Goal: Task Accomplishment & Management: Manage account settings

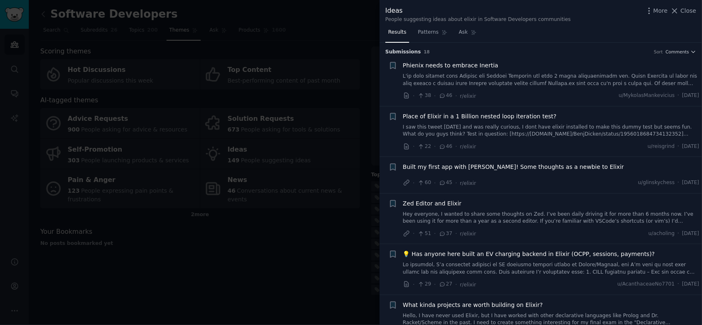
scroll to position [329, 0]
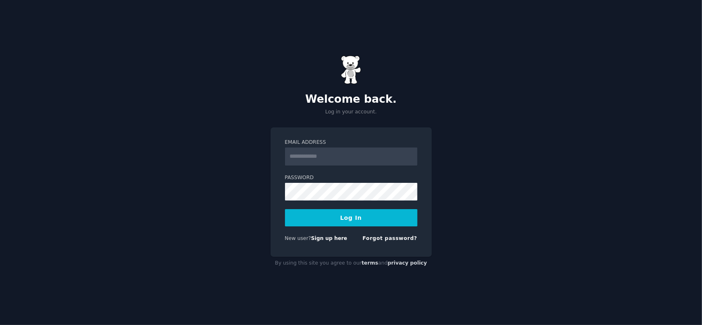
click at [308, 155] on input "Email Address" at bounding box center [351, 157] width 132 height 18
type input "**********"
click at [346, 215] on button "Log In" at bounding box center [351, 217] width 132 height 17
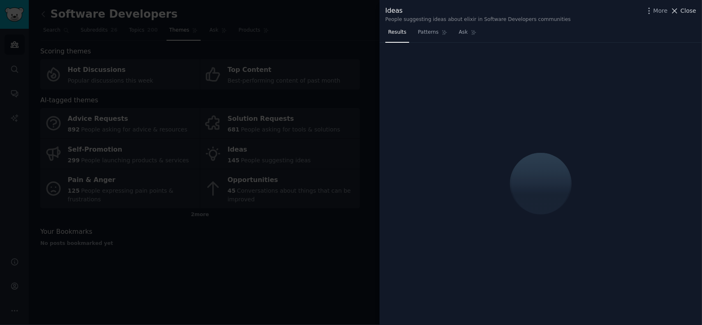
click at [688, 10] on span "Close" at bounding box center [688, 11] width 16 height 9
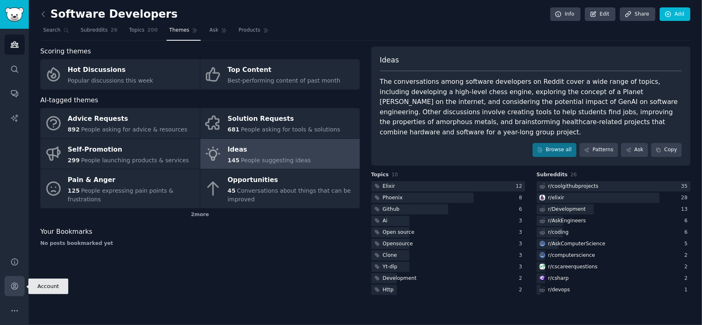
click at [15, 285] on icon "Sidebar" at bounding box center [14, 286] width 7 height 7
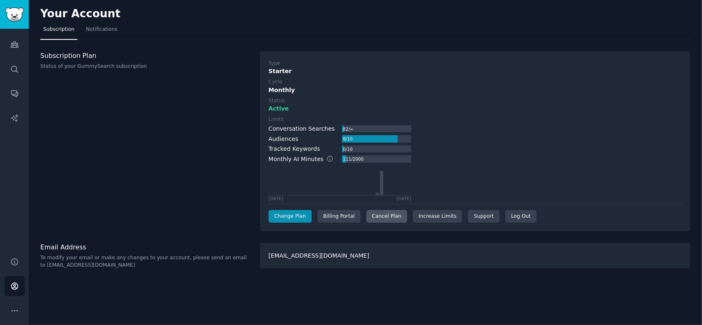
click at [380, 214] on div "Cancel Plan" at bounding box center [386, 216] width 41 height 13
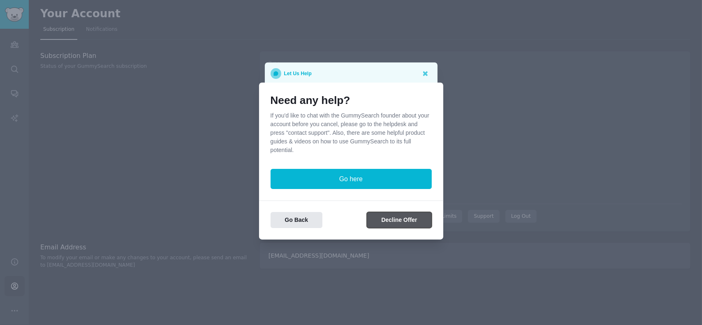
click at [386, 217] on button "Decline Offer" at bounding box center [399, 220] width 65 height 16
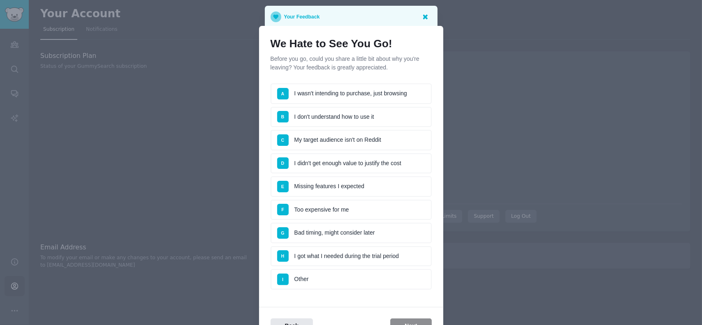
click at [427, 17] on icon at bounding box center [425, 16] width 9 height 9
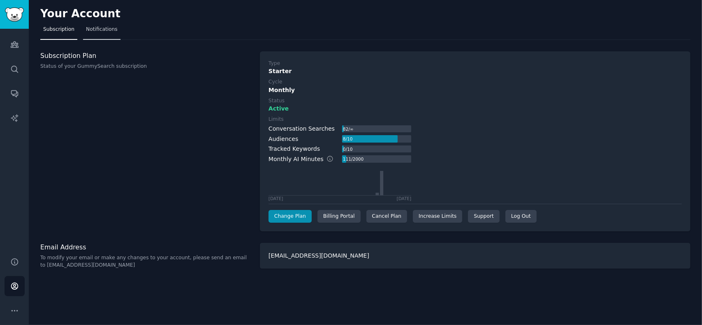
click at [103, 31] on span "Notifications" at bounding box center [102, 29] width 32 height 7
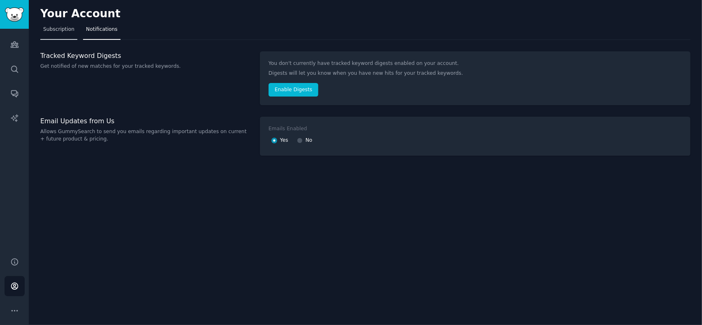
click at [53, 30] on span "Subscription" at bounding box center [58, 29] width 31 height 7
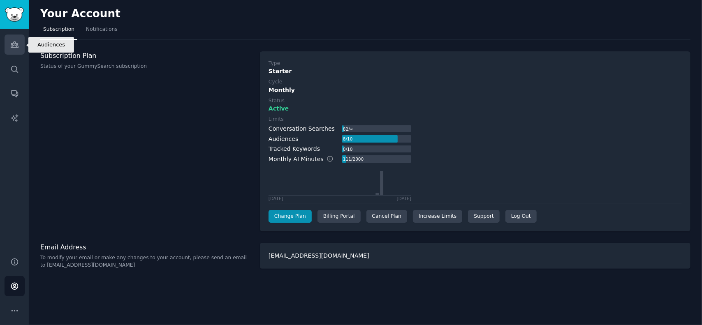
click at [14, 45] on icon "Sidebar" at bounding box center [14, 44] width 9 height 9
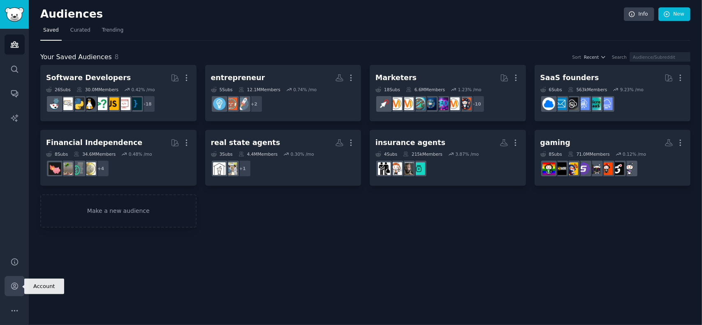
click at [12, 289] on icon "Sidebar" at bounding box center [14, 286] width 9 height 9
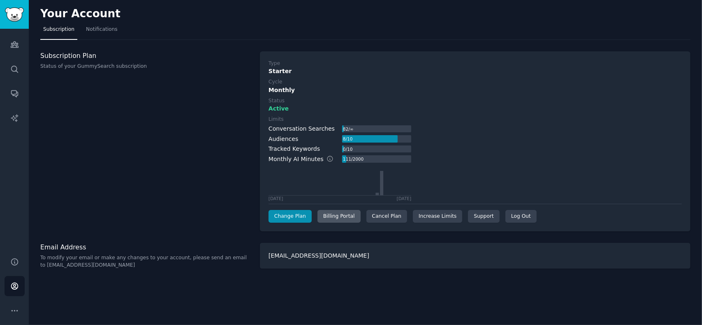
click at [338, 215] on div "Billing Portal" at bounding box center [338, 216] width 43 height 13
click at [14, 48] on icon "Sidebar" at bounding box center [14, 45] width 7 height 6
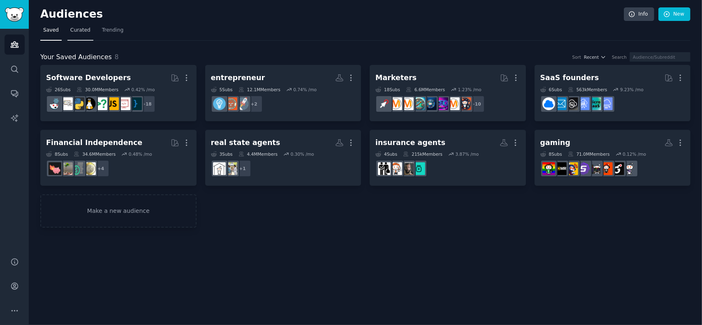
click at [75, 30] on span "Curated" at bounding box center [80, 30] width 20 height 7
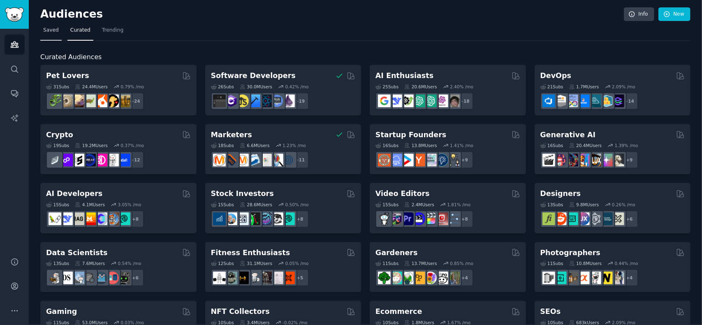
click at [45, 28] on span "Saved" at bounding box center [51, 30] width 16 height 7
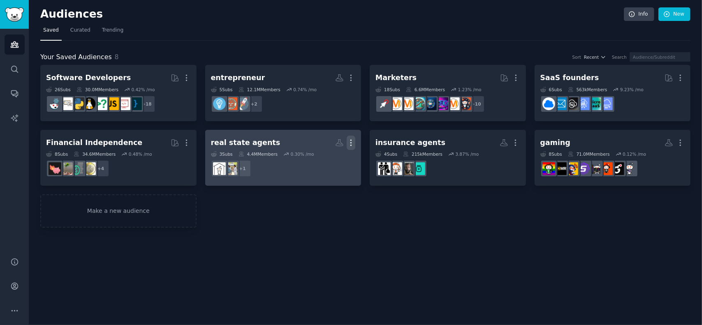
click at [351, 141] on icon "button" at bounding box center [351, 143] width 9 height 9
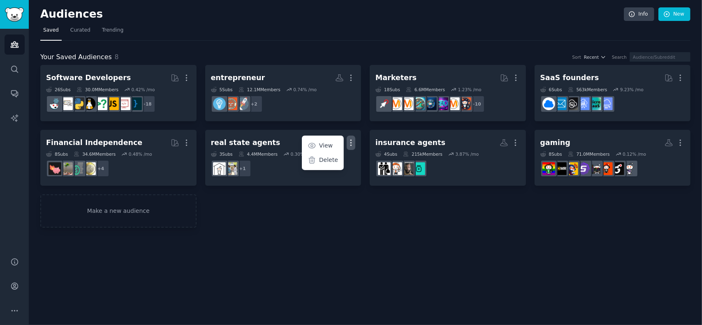
click at [435, 239] on div "Audiences Info New Saved Curated Trending Your Saved Audiences 8 Sort Recent Se…" at bounding box center [365, 162] width 673 height 325
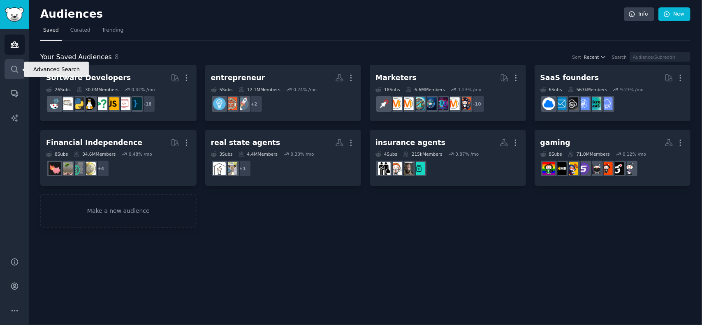
click at [14, 65] on icon "Sidebar" at bounding box center [14, 69] width 9 height 9
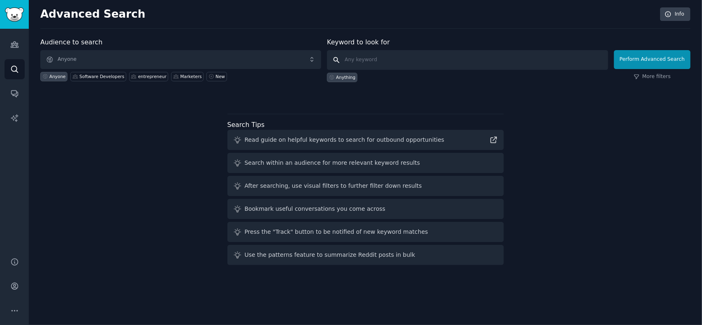
click at [369, 60] on input "text" at bounding box center [467, 60] width 281 height 20
type input "ai voice agent"
click button "Perform Advanced Search" at bounding box center [652, 59] width 76 height 19
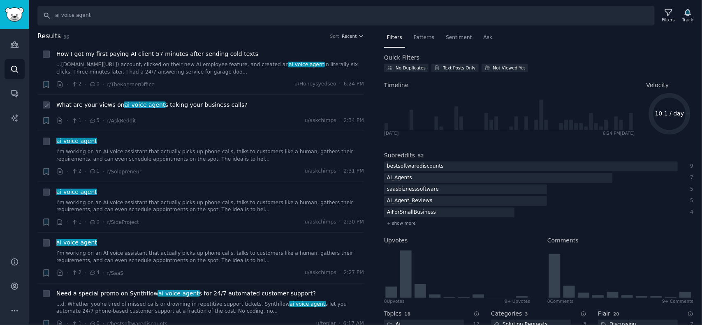
click at [196, 104] on span "What are your views on ai voice agent s taking your business calls?" at bounding box center [151, 105] width 191 height 9
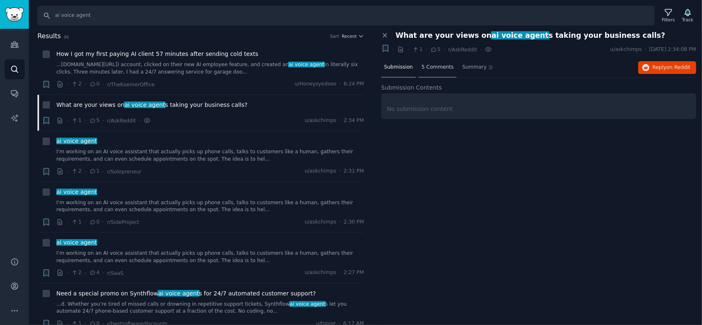
click at [434, 68] on span "5 Comments" at bounding box center [437, 67] width 32 height 7
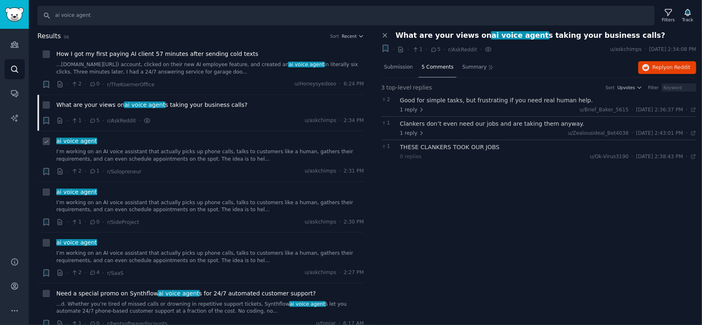
click at [81, 141] on span "ai voice agent" at bounding box center [76, 141] width 42 height 7
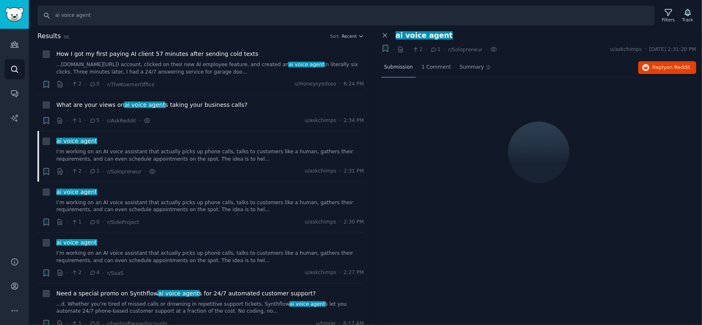
click at [397, 65] on span "Submission" at bounding box center [398, 67] width 29 height 7
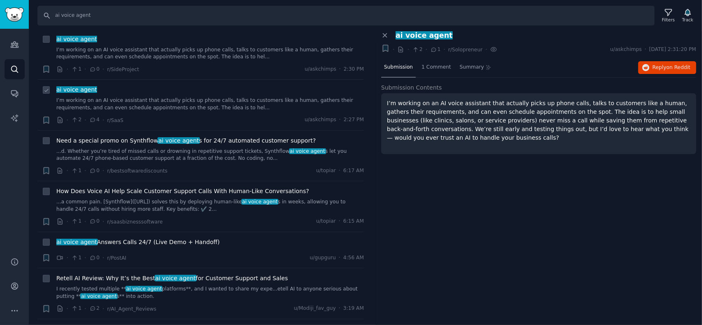
scroll to position [164, 0]
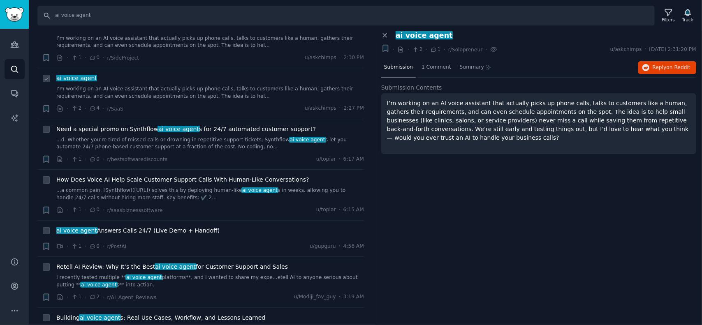
click at [86, 76] on span "ai voice agent" at bounding box center [76, 78] width 42 height 7
click at [429, 68] on span "4 Comments" at bounding box center [437, 67] width 32 height 7
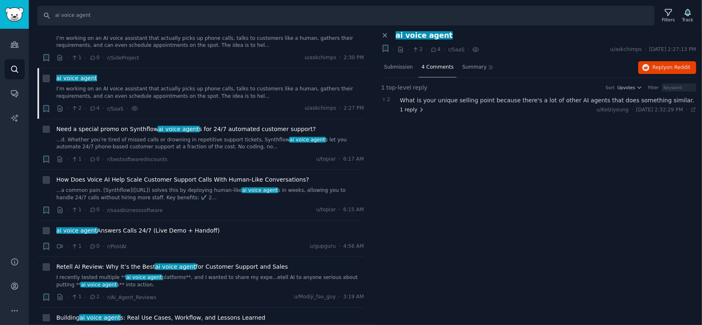
click at [415, 110] on span "1 reply" at bounding box center [412, 109] width 25 height 7
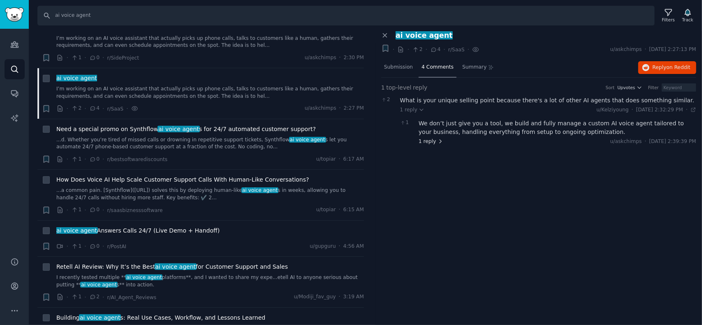
click at [425, 139] on span "1 reply" at bounding box center [430, 141] width 25 height 7
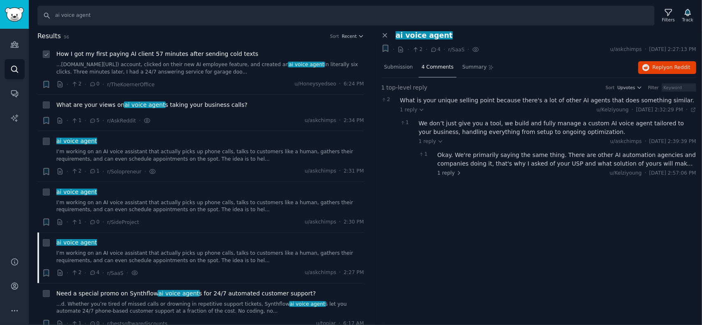
click at [126, 55] on span "How I got my first paying AI client 57 minutes after sending cold texts" at bounding box center [157, 54] width 202 height 9
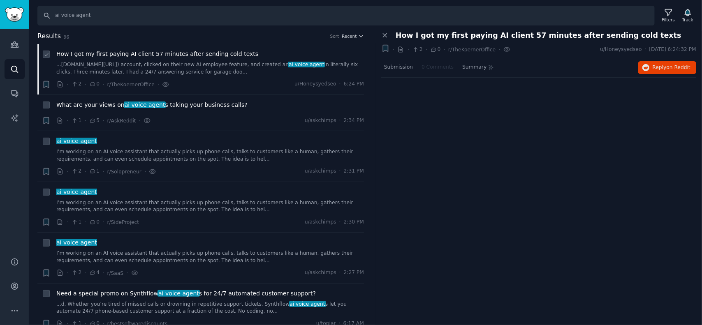
click at [136, 52] on span "How I got my first paying AI client 57 minutes after sending cold texts" at bounding box center [157, 54] width 202 height 9
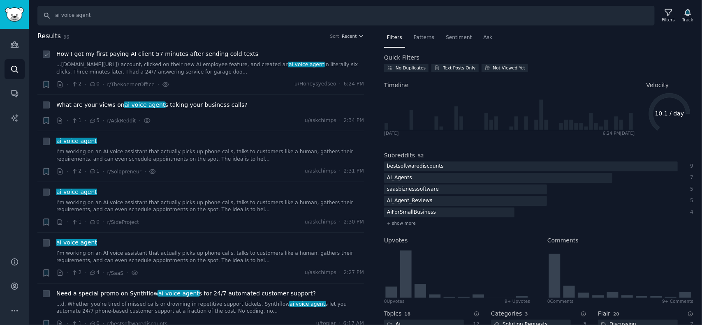
click at [154, 53] on span "How I got my first paying AI client 57 minutes after sending cold texts" at bounding box center [157, 54] width 202 height 9
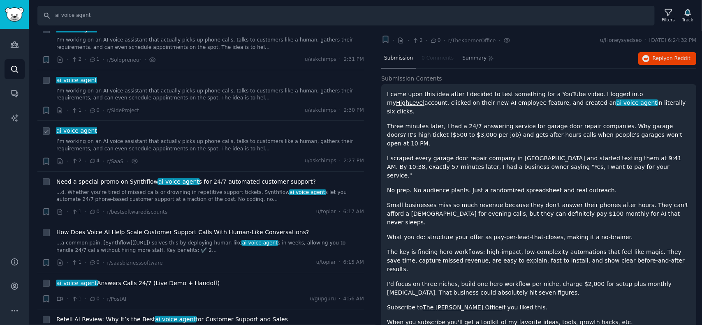
scroll to position [123, 0]
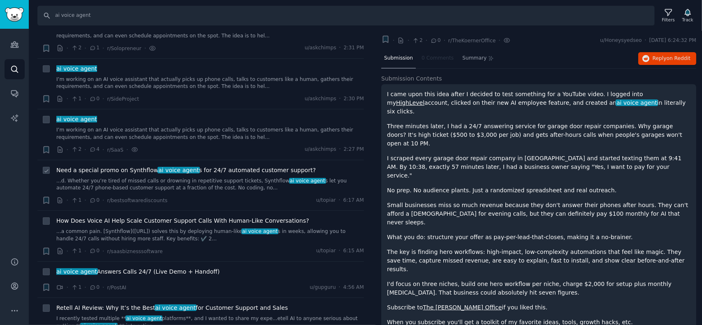
click at [173, 169] on span "ai voice agent" at bounding box center [178, 170] width 42 height 7
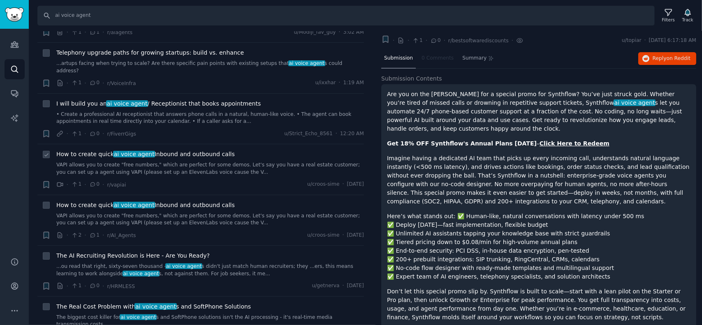
scroll to position [493, 0]
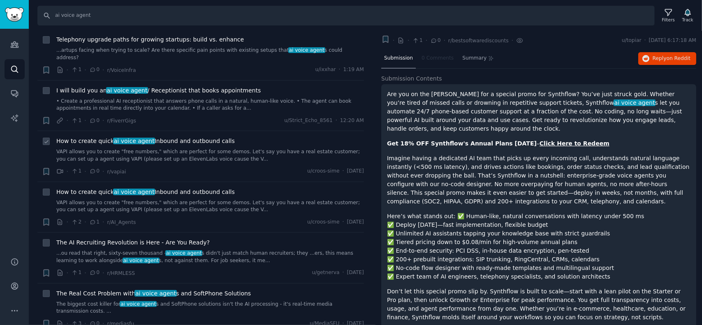
click at [157, 137] on span "How to create quick ai voice agent Inbound and outbound calls" at bounding box center [145, 141] width 178 height 9
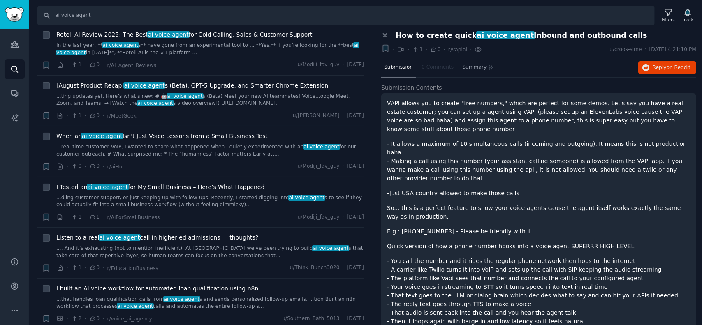
scroll to position [945, 0]
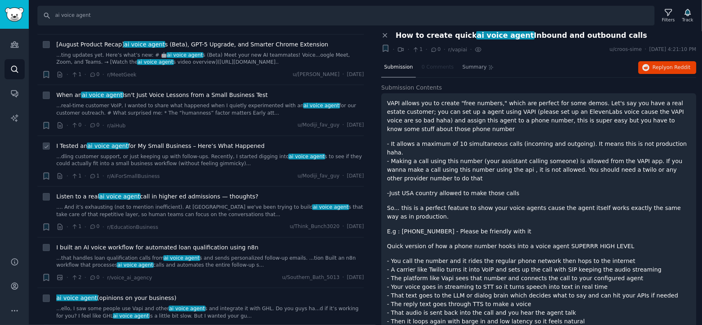
click at [150, 142] on span "I Tested an ai voice agent for My Small Business – Here’s What Happened" at bounding box center [160, 146] width 208 height 9
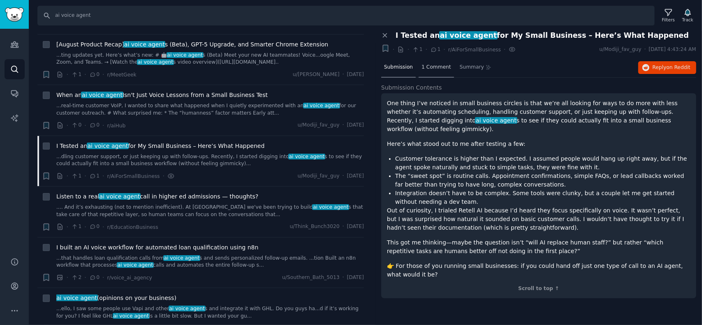
click at [426, 66] on span "1 Comment" at bounding box center [436, 67] width 30 height 7
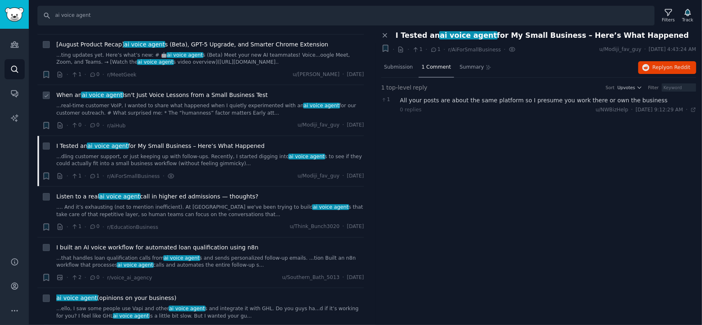
click at [155, 91] on span "When an ai voice agent Isn't Just Voice Lessons from a Small Business Test" at bounding box center [161, 95] width 211 height 9
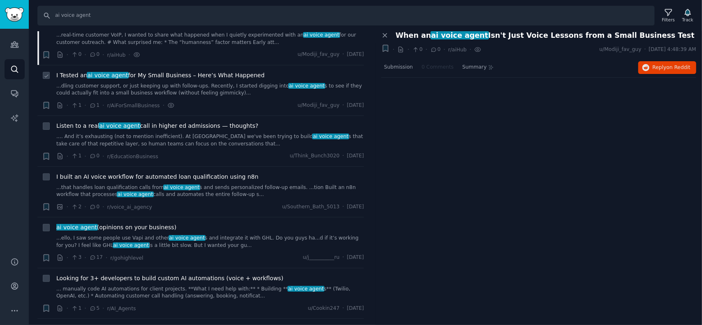
scroll to position [1028, 0]
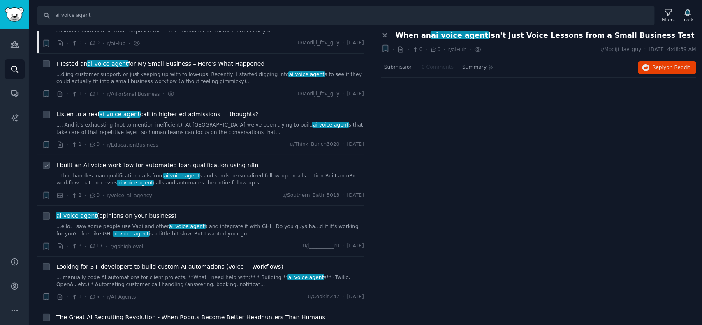
click at [190, 161] on span "I built an AI voice workflow for automated loan qualification using n8n" at bounding box center [157, 165] width 202 height 9
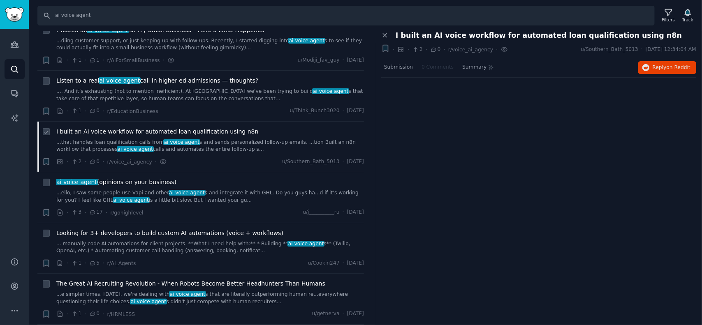
scroll to position [1069, 0]
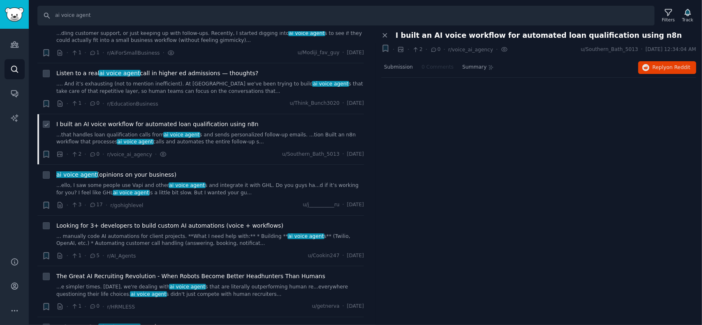
click at [164, 120] on span "I built an AI voice workflow for automated loan qualification using n8n" at bounding box center [157, 124] width 202 height 9
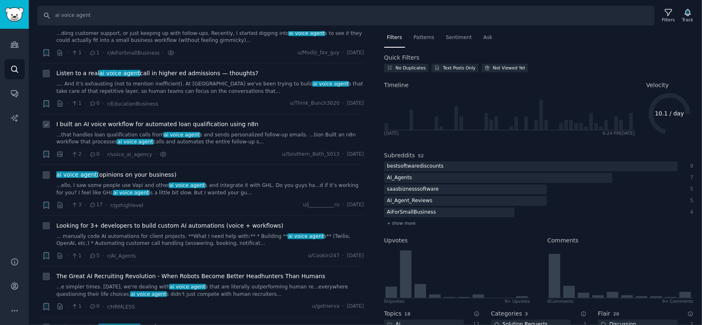
click at [164, 120] on span "I built an AI voice workflow for automated loan qualification using n8n" at bounding box center [157, 124] width 202 height 9
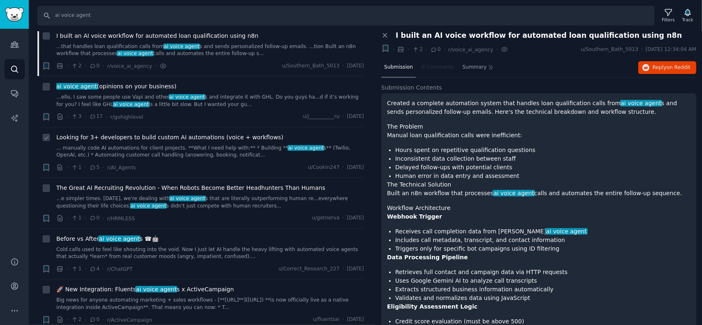
scroll to position [1192, 0]
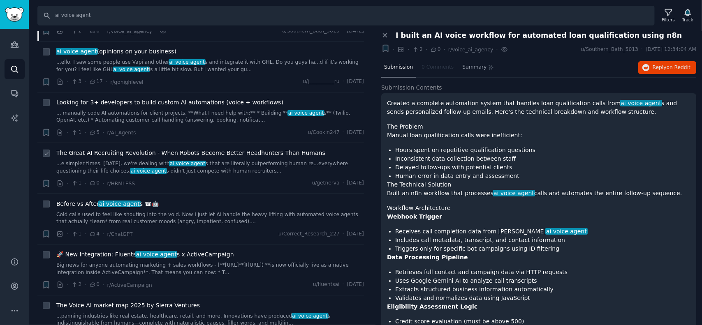
click at [133, 149] on span "The Great AI Recruiting Revolution - When Robots Become Better Headhunters Than…" at bounding box center [190, 153] width 269 height 9
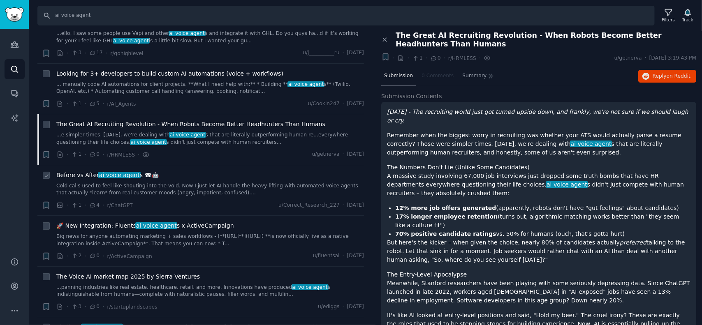
scroll to position [1233, 0]
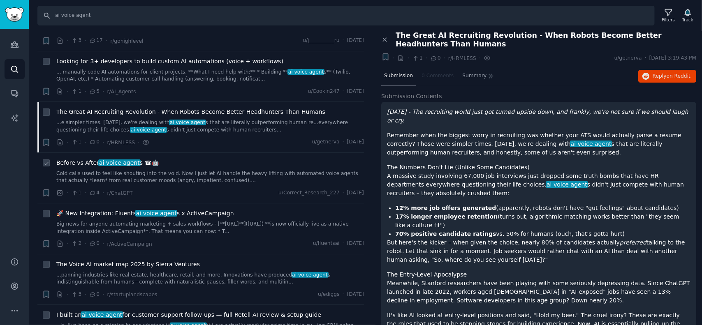
click at [109, 159] on span "ai voice agent" at bounding box center [119, 162] width 42 height 7
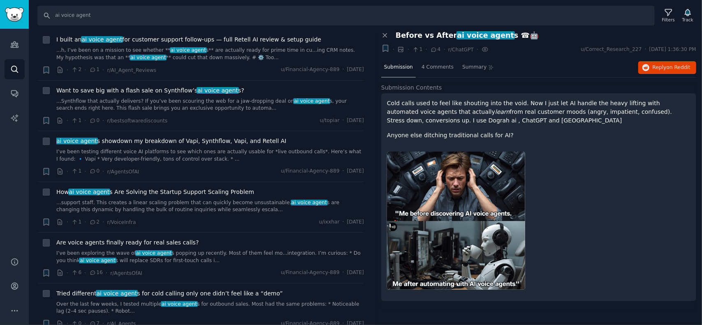
scroll to position [1521, 0]
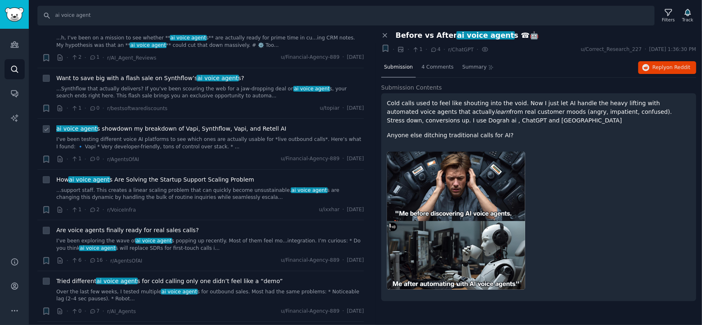
click at [177, 125] on span "ai voice agent s showdown my breakdown of Vapi, Synthflow, Vapi, and Retell AI" at bounding box center [171, 129] width 230 height 9
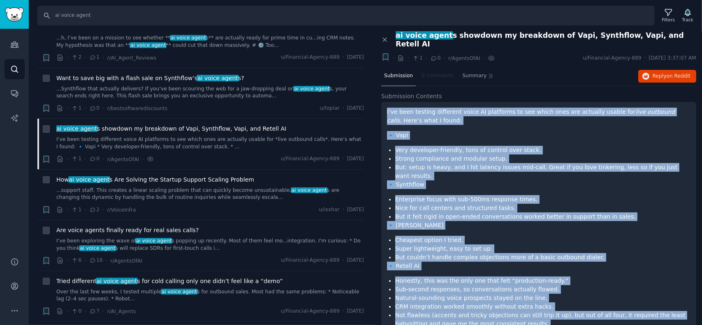
drag, startPoint x: 605, startPoint y: 292, endPoint x: 386, endPoint y: 104, distance: 289.5
click at [386, 104] on div "I’ve been testing different voice AI platforms to see which ones are actually u…" at bounding box center [538, 245] width 315 height 287
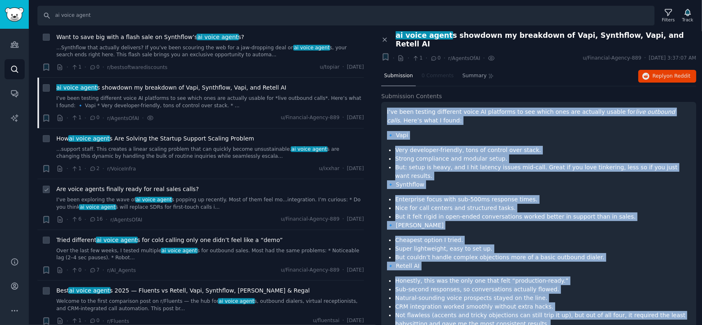
scroll to position [1603, 0]
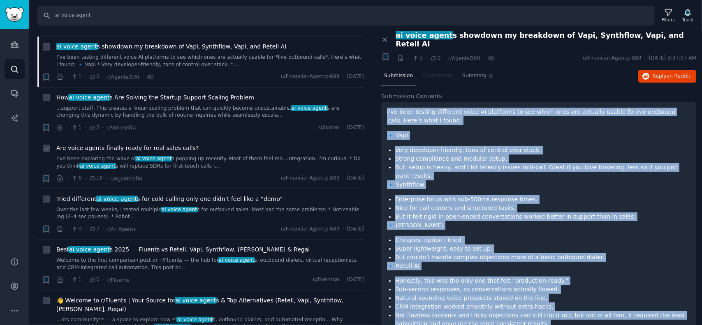
click at [118, 144] on span "Are voice agents finally ready for real sales calls?" at bounding box center [127, 148] width 142 height 9
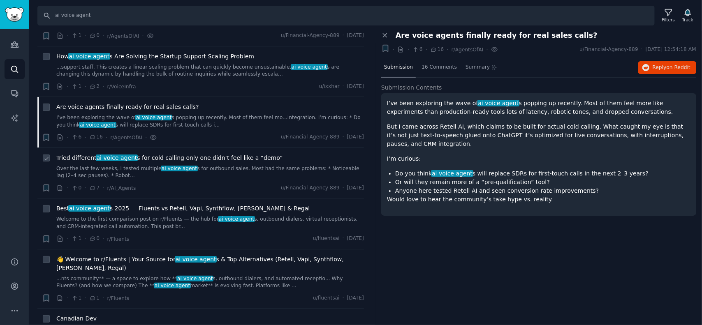
scroll to position [1685, 0]
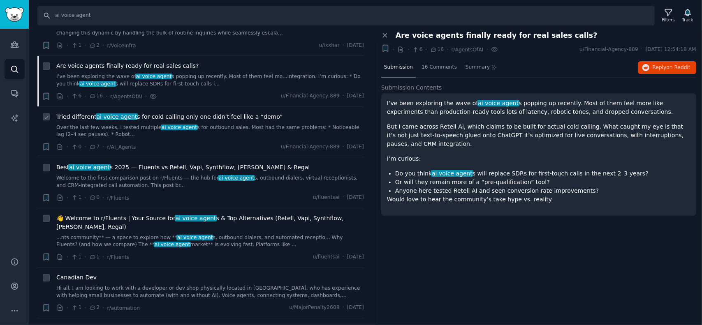
click at [231, 113] on span "Tried different ai voice agent s for cold calling only one didn’t feel like a “…" at bounding box center [169, 117] width 226 height 9
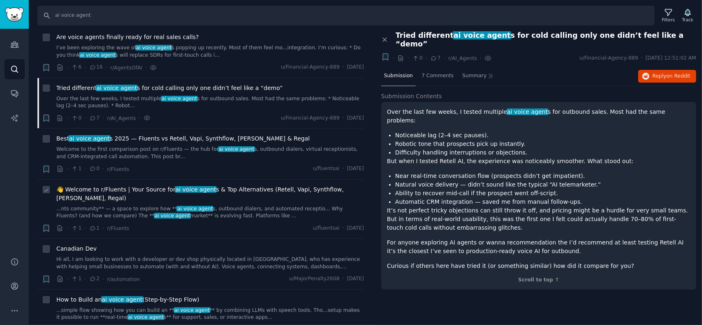
scroll to position [1726, 0]
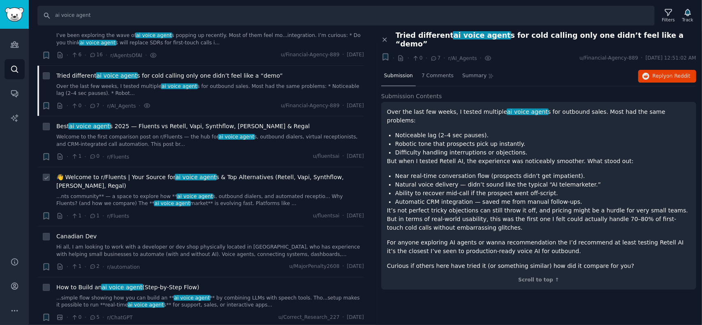
click at [122, 173] on span "👋 Welcome to r/Fluents | Your Source for ai voice agent s & Top Alternatives (R…" at bounding box center [209, 181] width 307 height 17
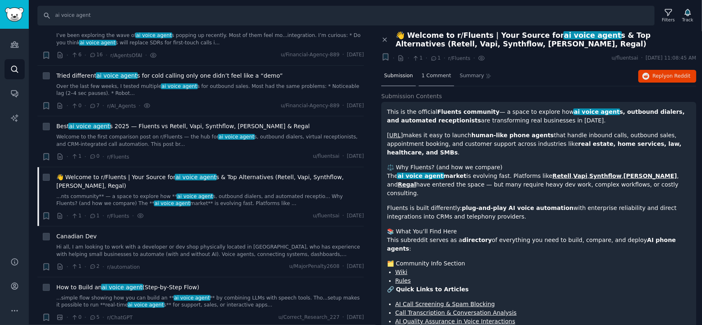
click at [430, 74] on span "1 Comment" at bounding box center [436, 75] width 30 height 7
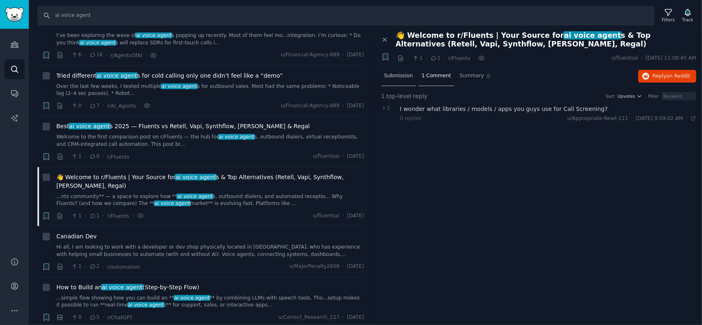
click at [395, 73] on span "Submission" at bounding box center [398, 75] width 29 height 7
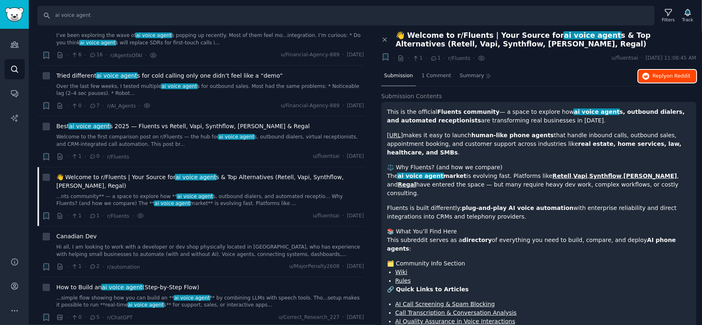
click at [672, 74] on span "on Reddit" at bounding box center [678, 76] width 24 height 6
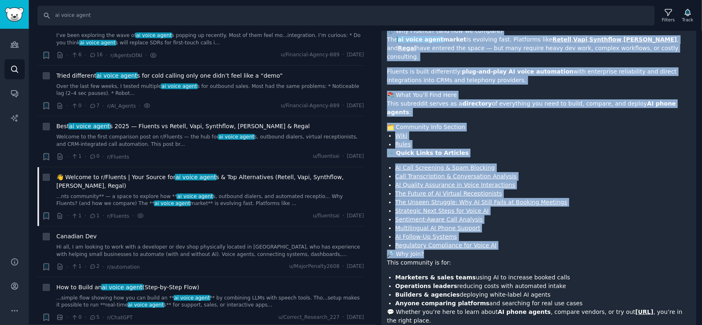
scroll to position [152, 0]
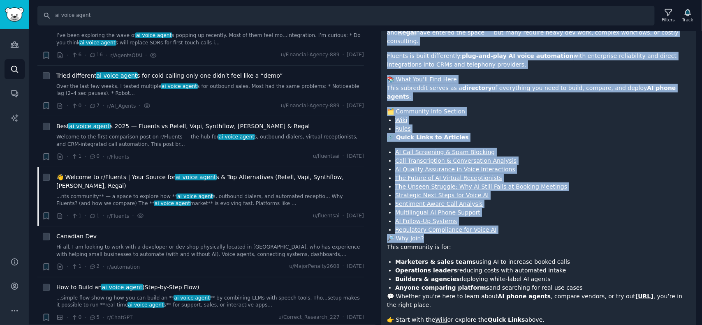
drag, startPoint x: 386, startPoint y: 109, endPoint x: 544, endPoint y: 295, distance: 243.5
click at [544, 295] on div "This is the official Fluents community — a space to explore how ai voice agent …" at bounding box center [538, 147] width 315 height 394
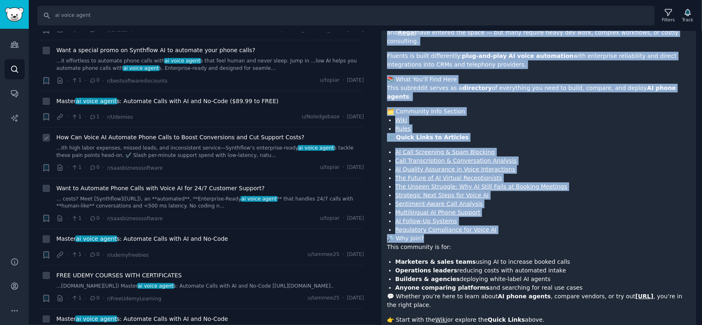
scroll to position [2055, 0]
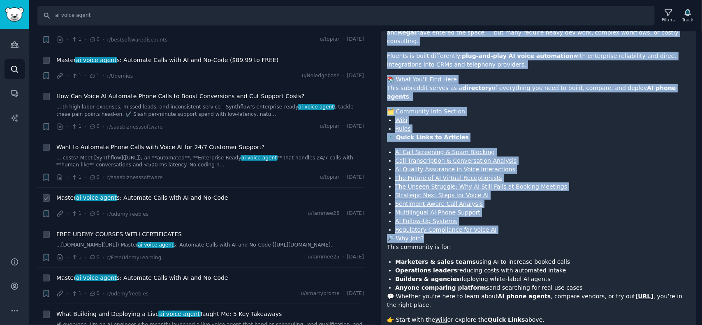
click at [183, 194] on span "Master ai voice agent s: Automate Calls with AI and No-Code" at bounding box center [142, 198] width 172 height 9
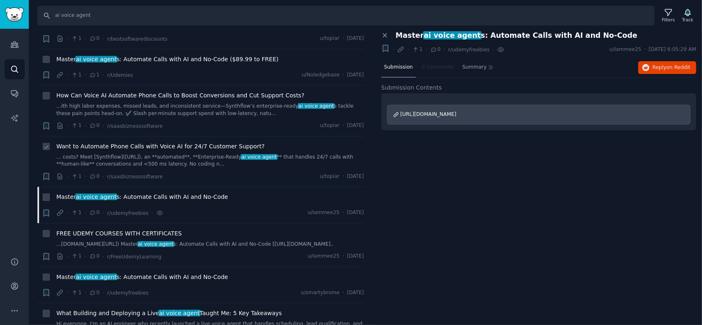
scroll to position [2055, 0]
click at [129, 143] on span "Want to Automate Phone Calls with Voice AI for 24/7 Customer Support?" at bounding box center [160, 147] width 208 height 9
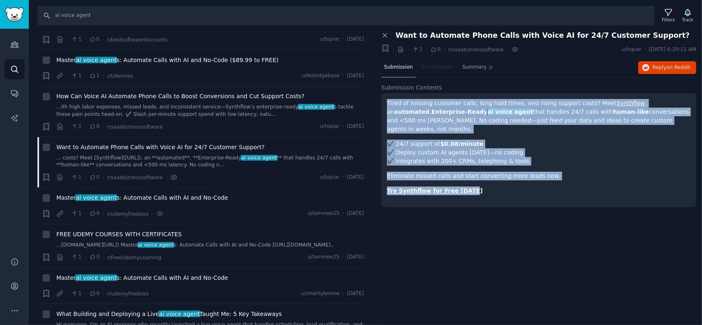
drag, startPoint x: 497, startPoint y: 185, endPoint x: 385, endPoint y: 104, distance: 138.4
click at [385, 104] on div "Tired of missing customer calls, long hold times, and rising support costs? Mee…" at bounding box center [538, 150] width 315 height 114
copy div "Tired of missing customer calls, long hold times, and rising support costs? Mee…"
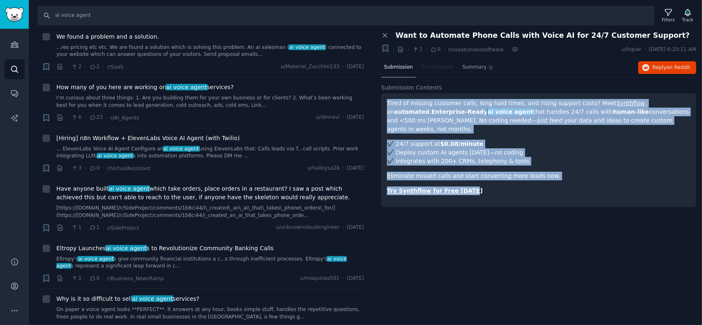
scroll to position [2384, 0]
click at [215, 184] on span "Have anyone built ai voice agent which take orders, place orders in a restauran…" at bounding box center [209, 192] width 307 height 17
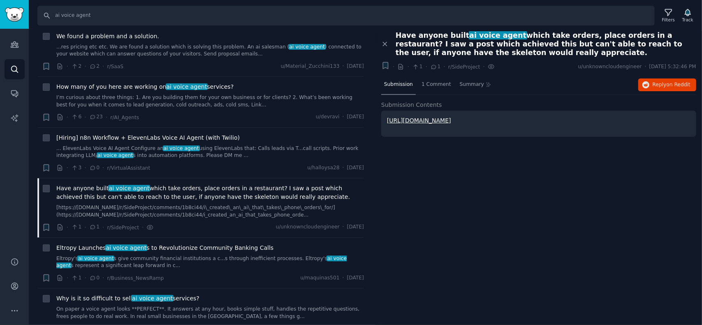
drag, startPoint x: 478, startPoint y: 51, endPoint x: 397, endPoint y: 36, distance: 83.2
click at [397, 36] on span "Have anyone built ai voice agent which take orders, place orders in a restauran…" at bounding box center [545, 44] width 300 height 26
copy span "Have anyone built ai voice agent which take orders, place orders in a restauran…"
click at [174, 244] on span "Eltropy Launches ai voice agent s to Revolutionize Community Banking Calls" at bounding box center [164, 248] width 217 height 9
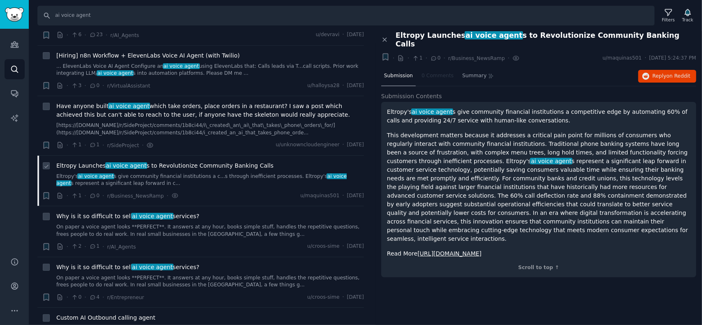
scroll to position [2507, 0]
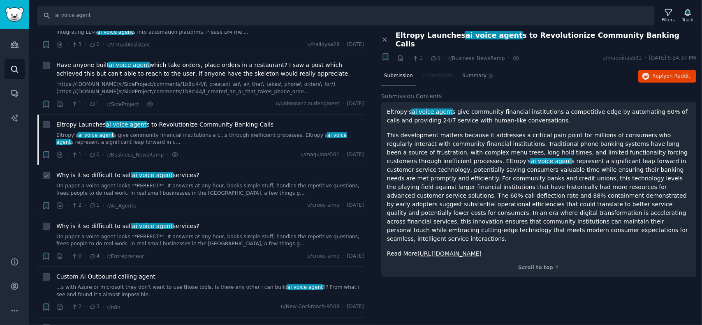
click at [125, 171] on span "Why is it so difficult to sell ai voice agent services?" at bounding box center [127, 175] width 143 height 9
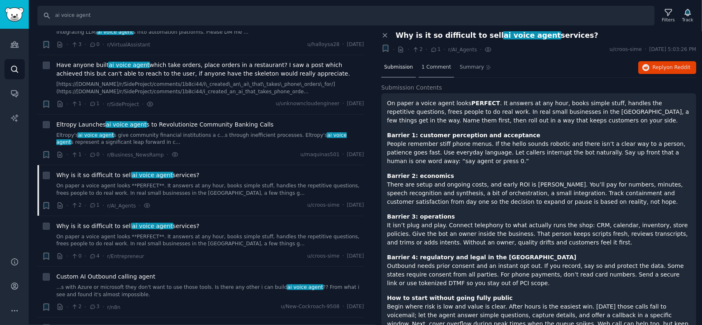
click at [431, 69] on span "1 Comment" at bounding box center [436, 67] width 30 height 7
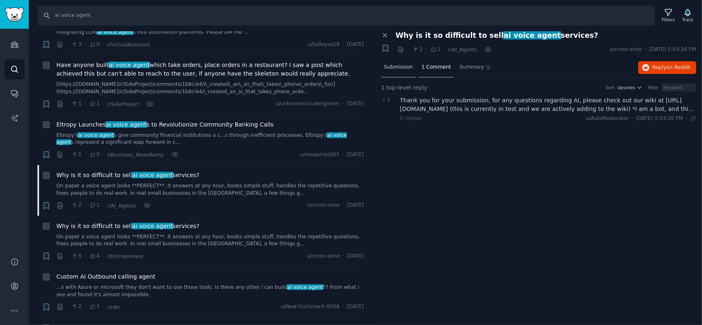
click at [396, 70] on span "Submission" at bounding box center [398, 67] width 29 height 7
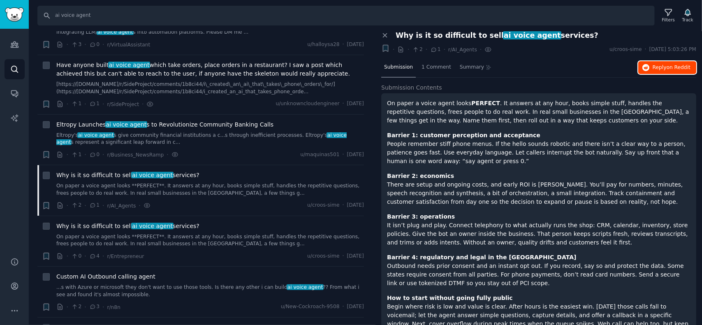
click at [665, 68] on span "Reply on Reddit" at bounding box center [671, 67] width 38 height 7
click at [113, 222] on span "Why is it so difficult to sell ai voice agent services?" at bounding box center [127, 226] width 143 height 9
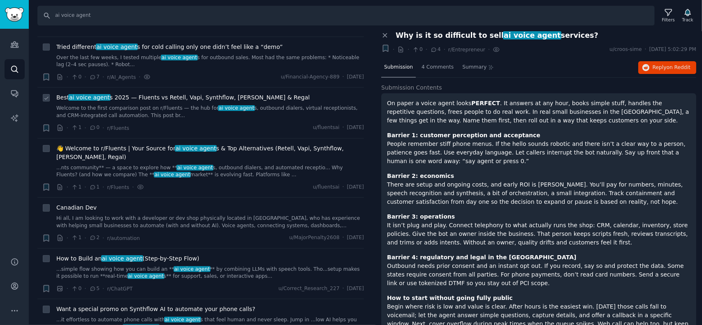
scroll to position [1603, 0]
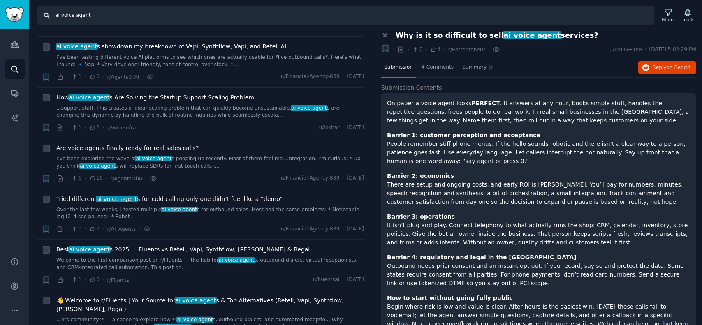
click at [107, 16] on input "ai voice agent" at bounding box center [345, 16] width 617 height 20
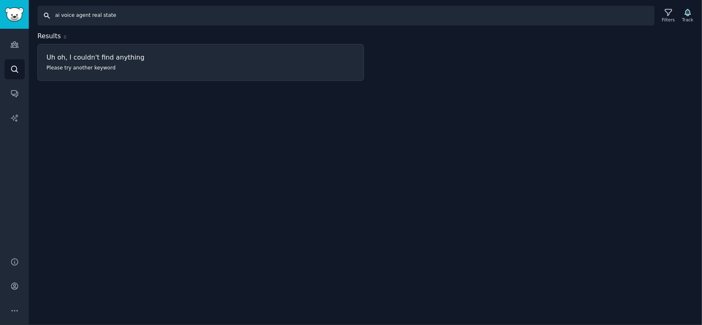
click at [97, 16] on input "ai voice agent real state" at bounding box center [345, 16] width 617 height 20
type input "ai real estate"
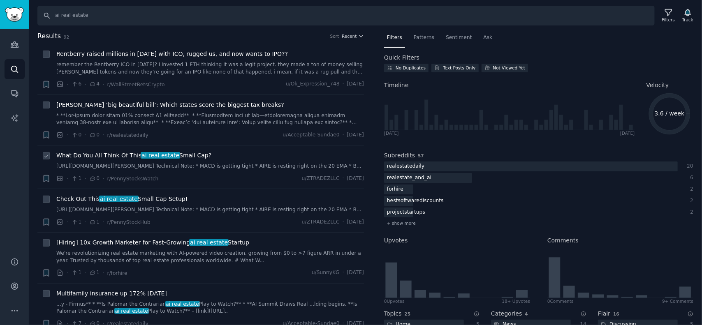
click at [174, 153] on span "What Do You All Think Of This ai real estate Small Cap?" at bounding box center [133, 155] width 155 height 9
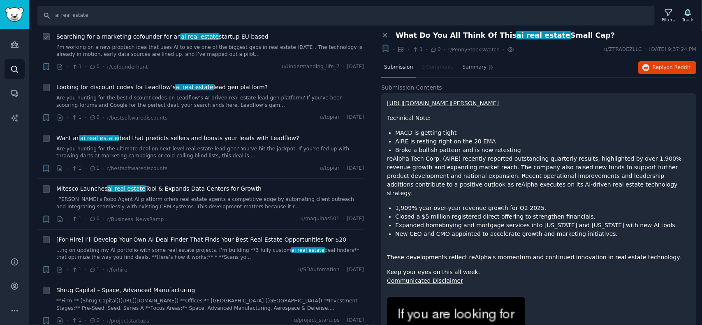
scroll to position [370, 0]
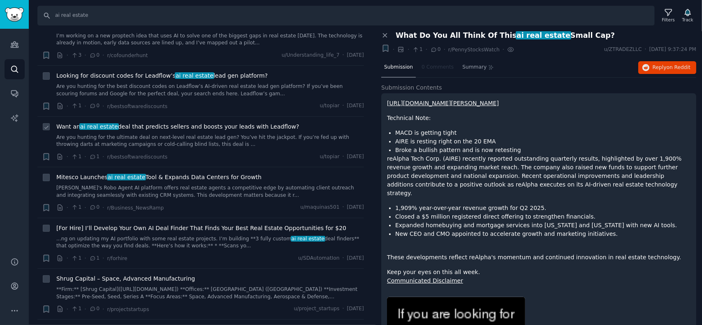
click at [216, 131] on span "Want an ai real estate deal that predicts sellers and boosts your leads with Le…" at bounding box center [177, 126] width 243 height 9
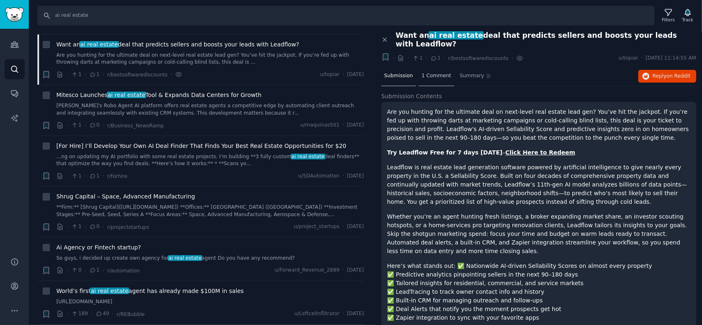
click at [426, 72] on span "1 Comment" at bounding box center [436, 75] width 30 height 7
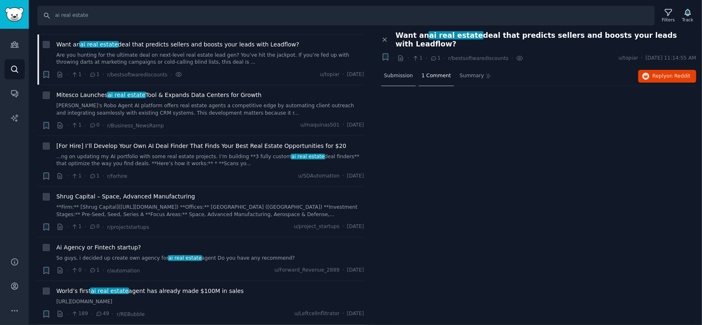
click at [391, 72] on span "Submission" at bounding box center [398, 75] width 29 height 7
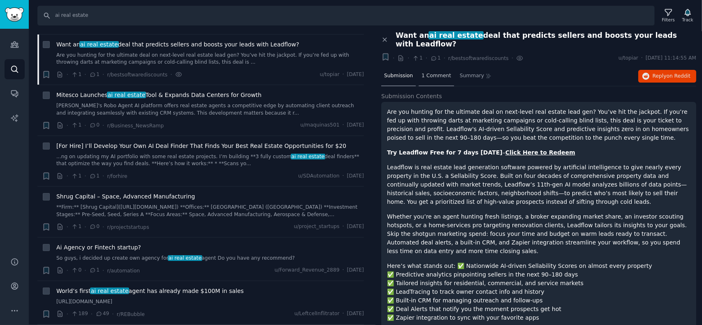
click at [423, 72] on span "1 Comment" at bounding box center [436, 75] width 30 height 7
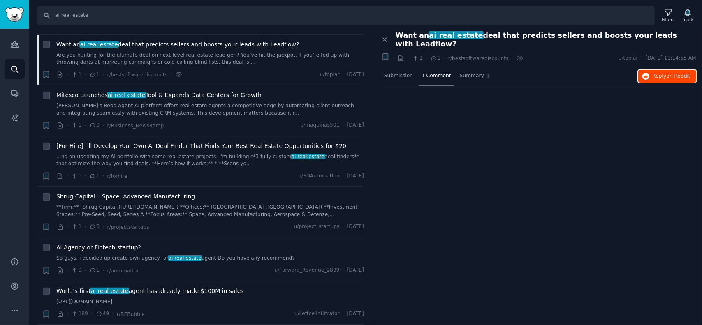
click at [679, 73] on span "on Reddit" at bounding box center [678, 76] width 24 height 6
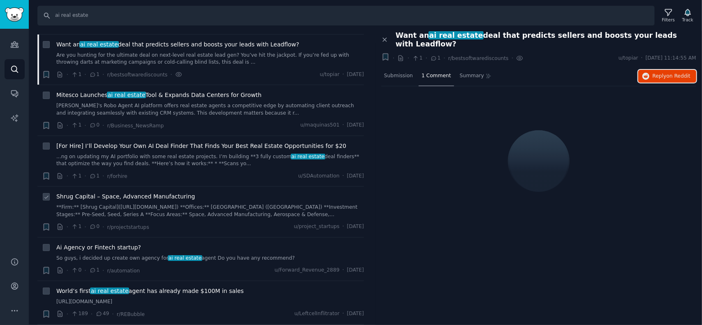
scroll to position [493, 0]
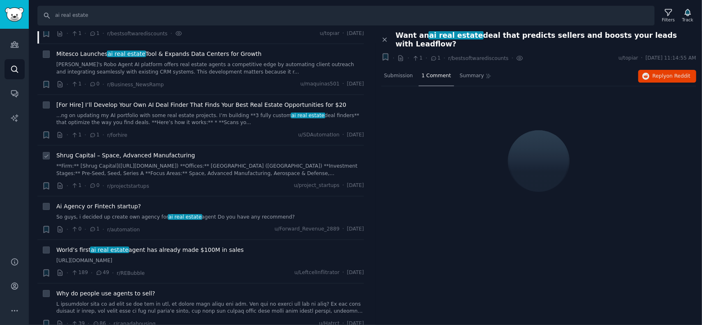
click at [139, 160] on span "Shrug Capital – Space, Advanced Manufacturing" at bounding box center [125, 155] width 139 height 9
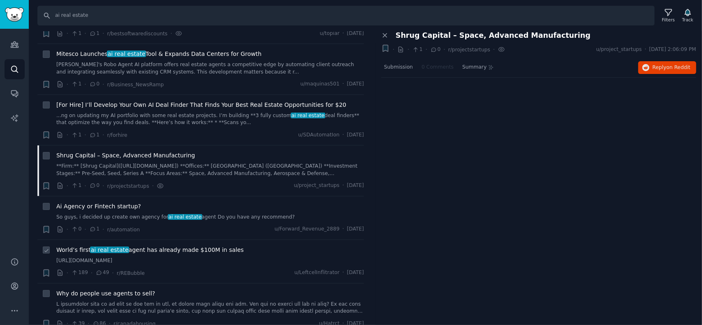
click at [154, 254] on span "World’s first ai real estate agent has already made $100M in sales" at bounding box center [149, 250] width 187 height 9
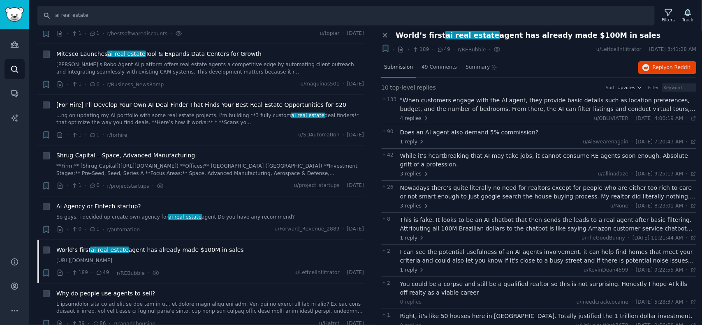
click at [400, 67] on span "Submission" at bounding box center [398, 67] width 29 height 7
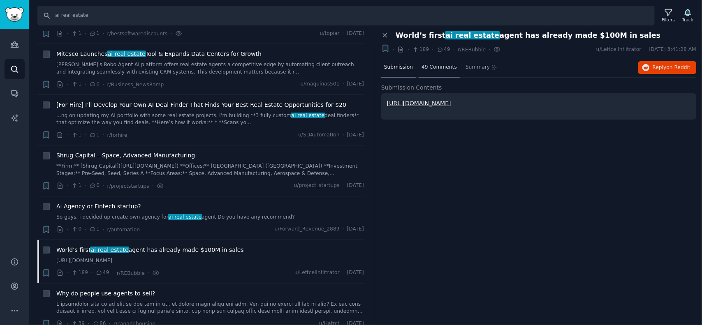
click at [434, 67] on span "49 Comments" at bounding box center [438, 67] width 35 height 7
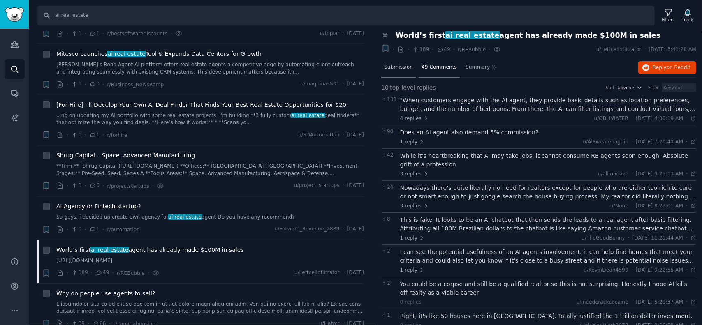
click at [398, 69] on span "Submission" at bounding box center [398, 67] width 29 height 7
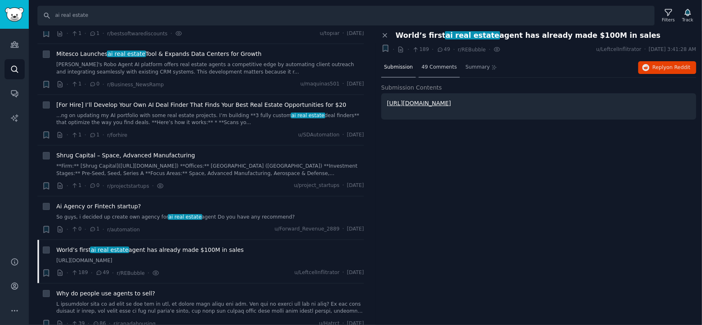
click at [436, 69] on span "49 Comments" at bounding box center [438, 67] width 35 height 7
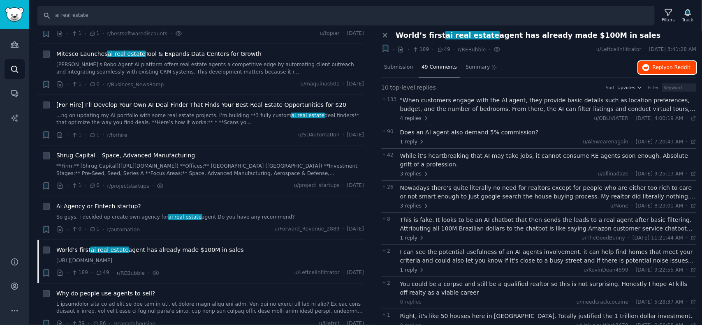
click at [655, 67] on span "Reply on Reddit" at bounding box center [671, 67] width 38 height 7
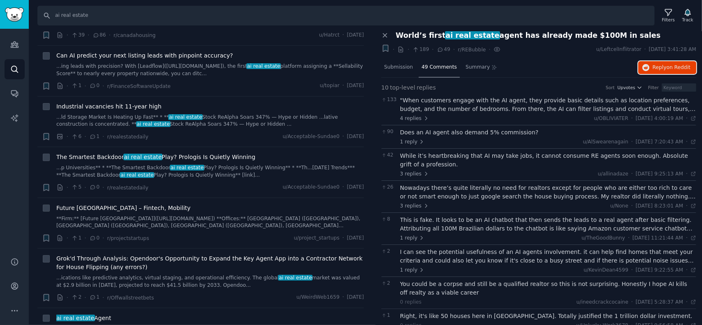
scroll to position [863, 0]
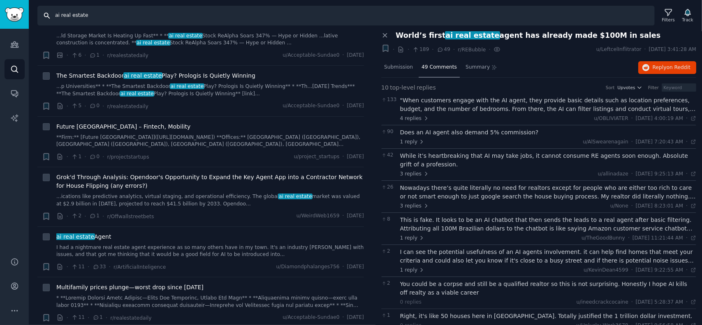
click at [90, 18] on input "ai real estate" at bounding box center [345, 16] width 617 height 20
drag, startPoint x: 100, startPoint y: 15, endPoint x: 44, endPoint y: 13, distance: 56.8
click at [44, 13] on input "ai real estate" at bounding box center [345, 16] width 617 height 20
type input "ticket resale"
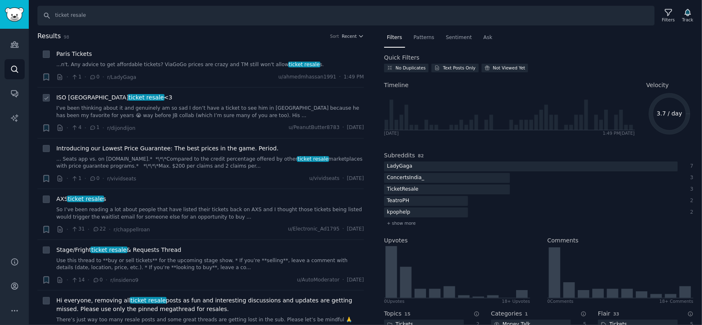
click at [128, 96] on span "ticket resale" at bounding box center [146, 97] width 37 height 7
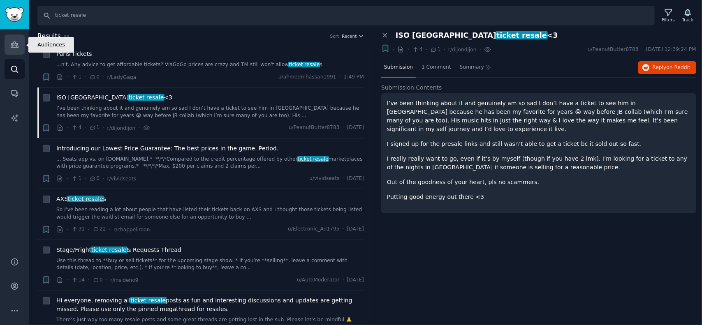
click at [10, 42] on icon "Sidebar" at bounding box center [14, 44] width 9 height 9
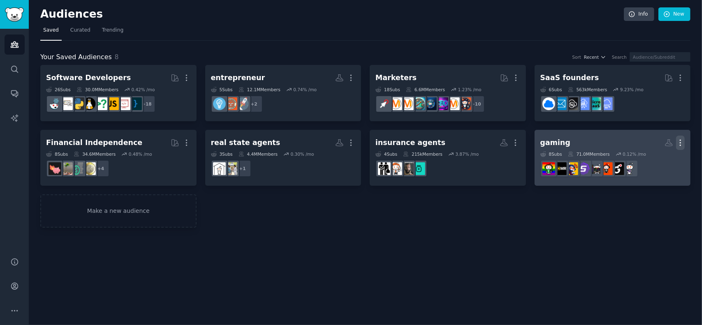
click at [678, 142] on icon "button" at bounding box center [680, 143] width 9 height 9
click at [657, 161] on p "Delete" at bounding box center [657, 160] width 19 height 9
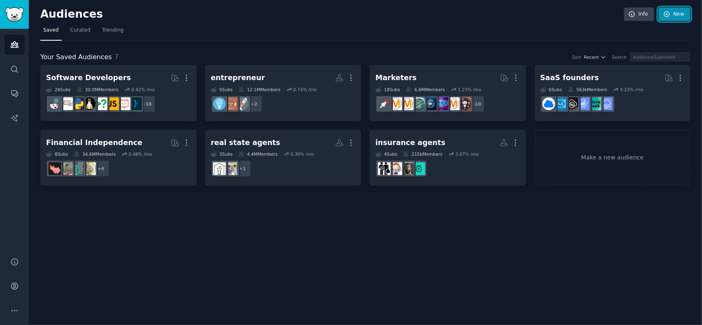
click at [671, 14] on link "New" at bounding box center [674, 14] width 32 height 14
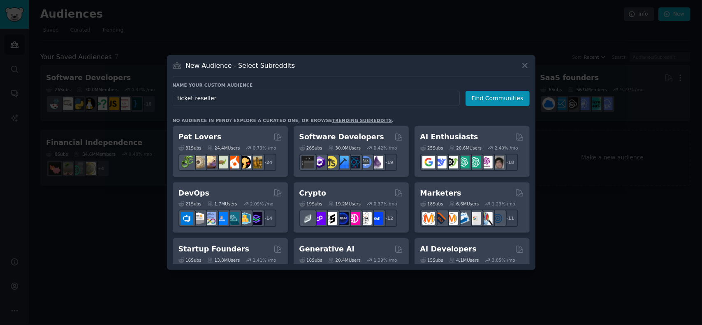
type input "ticket resellers"
click button "Find Communities" at bounding box center [497, 98] width 64 height 15
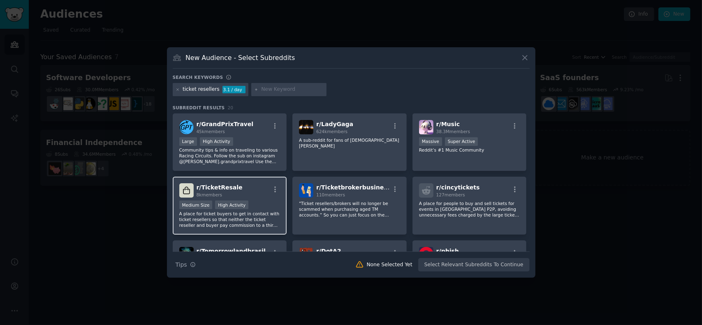
scroll to position [41, 0]
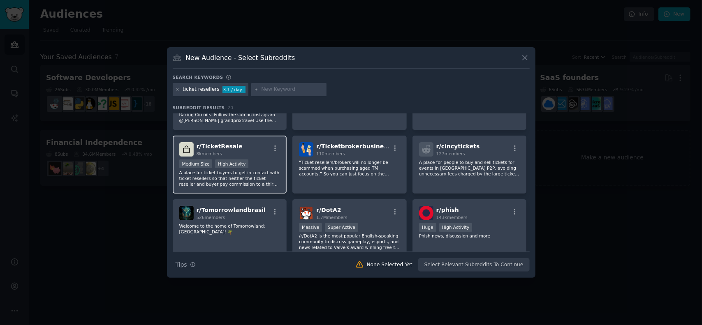
click at [227, 175] on p "A place for ticket buyers to get in contact with ticket resellers so that neith…" at bounding box center [229, 178] width 101 height 17
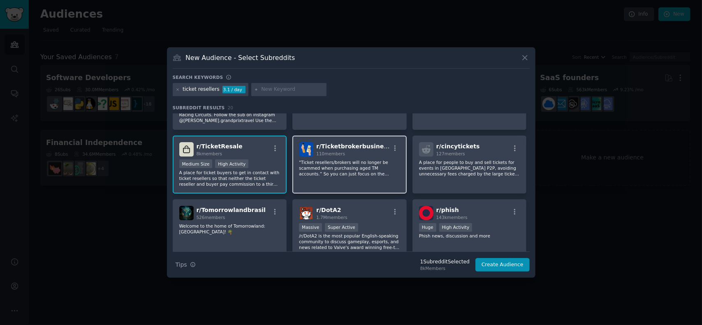
click at [347, 181] on div "r/ Ticketbrokerbusiness 110 members "Ticket resellers/brokers will no longer be…" at bounding box center [349, 165] width 114 height 58
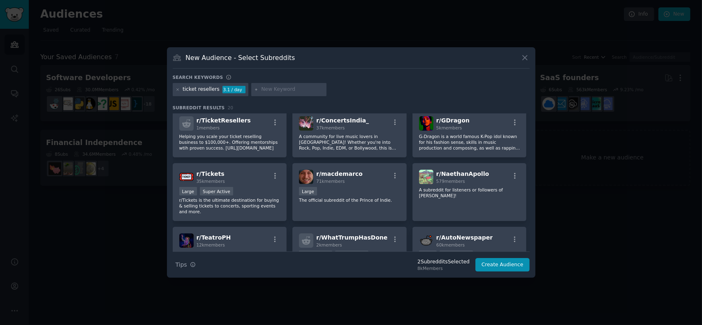
scroll to position [206, 0]
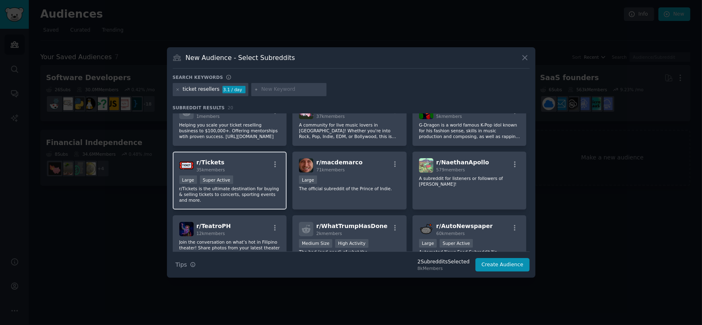
click at [244, 174] on div "r/ Tickets 35k members >= 95th percentile for submissions / day Large Super Act…" at bounding box center [230, 181] width 114 height 58
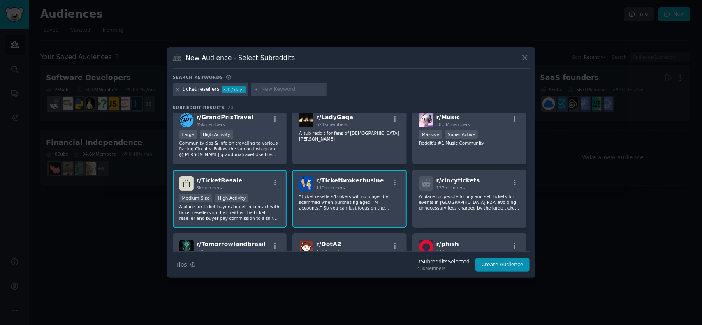
scroll to position [0, 0]
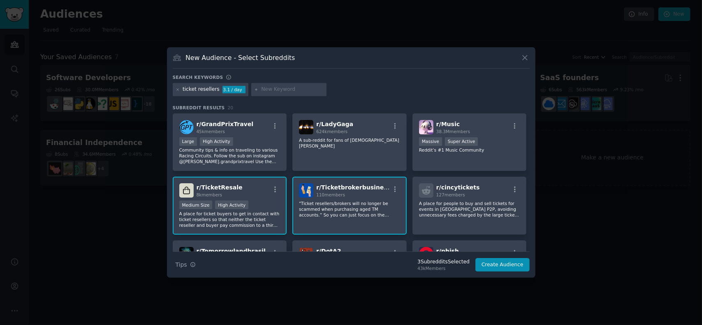
click at [266, 203] on div ">= 80th percentile for submissions / day Medium Size High Activity" at bounding box center [229, 206] width 101 height 10
click at [252, 201] on div ">= 80th percentile for submissions / day Medium Size High Activity" at bounding box center [229, 206] width 101 height 10
click at [351, 202] on p ""Ticket resellers/brokers will no longer be scammed when purchasing aged TM acc…" at bounding box center [349, 209] width 101 height 17
click at [396, 189] on icon "button" at bounding box center [394, 189] width 7 height 7
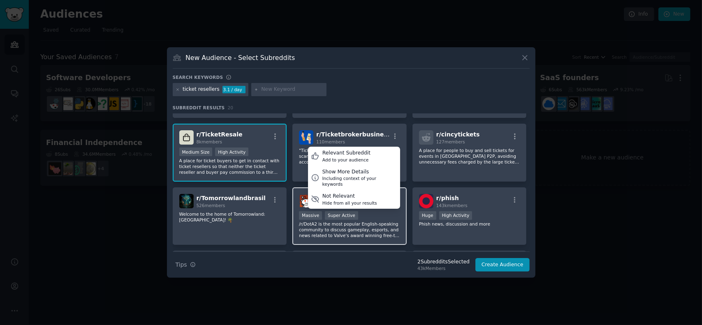
scroll to position [41, 0]
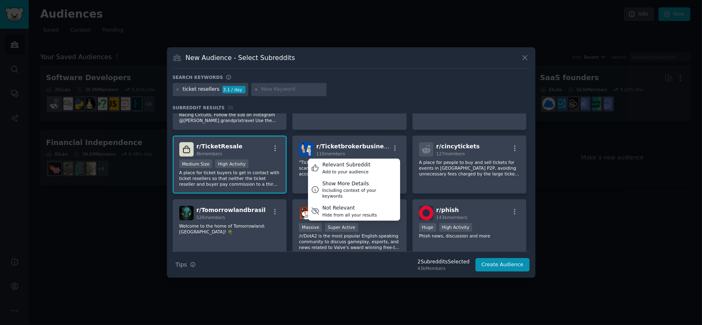
click at [389, 90] on div "ticket resellers 3.1 / day" at bounding box center [351, 91] width 357 height 16
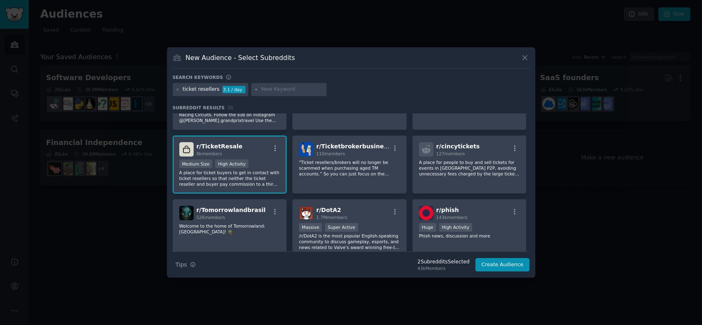
click at [253, 166] on div ">= 80th percentile for submissions / day Medium Size High Activity" at bounding box center [229, 164] width 101 height 10
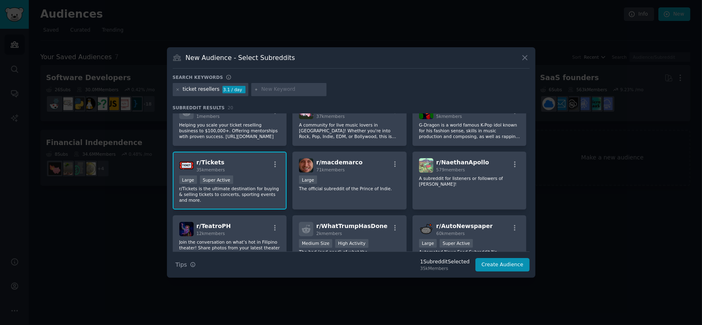
scroll to position [247, 0]
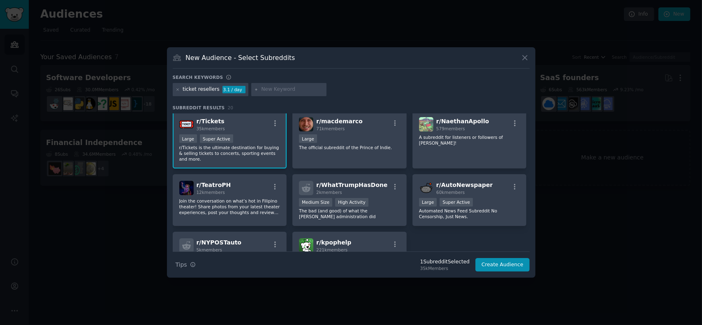
click at [252, 135] on div ">= 95th percentile for submissions / day Large Super Active" at bounding box center [229, 139] width 101 height 10
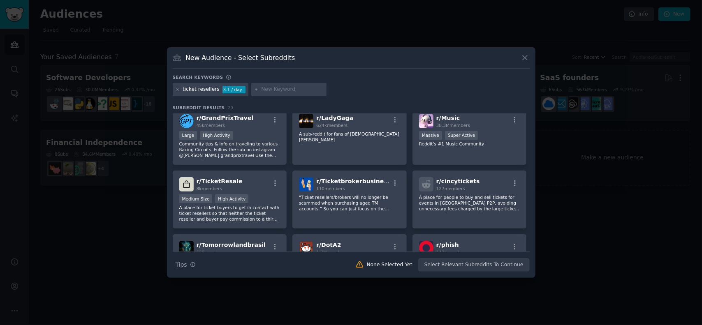
scroll to position [0, 0]
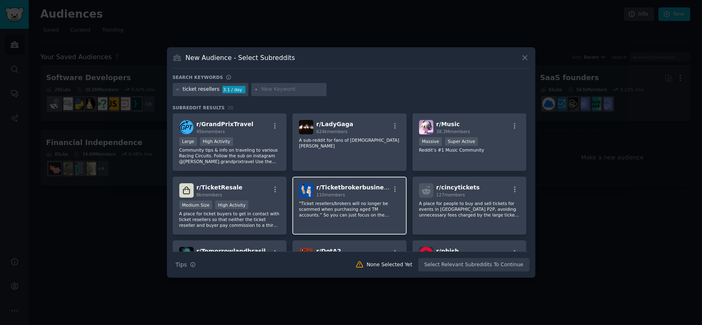
click at [344, 204] on p ""Ticket resellers/brokers will no longer be scammed when purchasing aged TM acc…" at bounding box center [349, 209] width 101 height 17
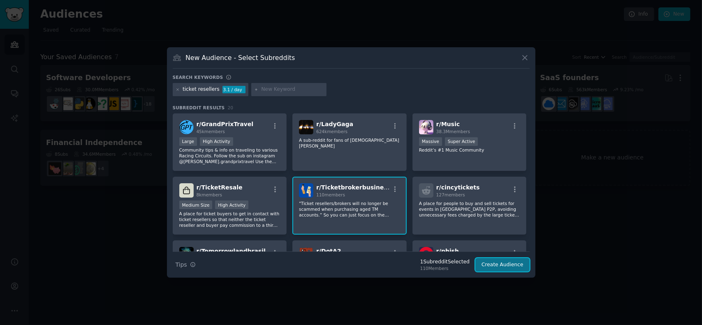
click at [507, 264] on button "Create Audience" at bounding box center [502, 265] width 54 height 14
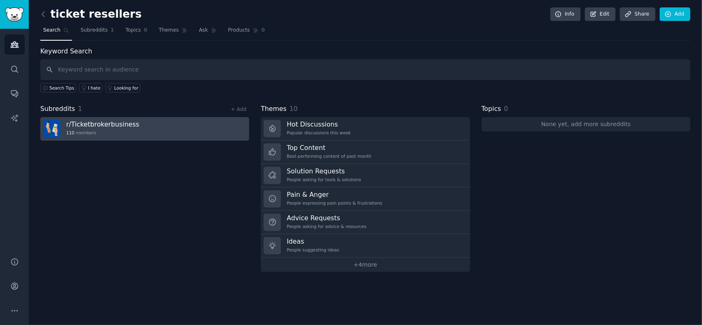
click at [104, 130] on div "110 members" at bounding box center [102, 133] width 73 height 6
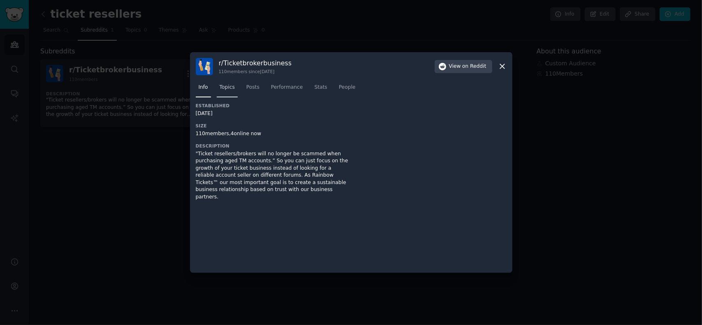
click at [229, 90] on span "Topics" at bounding box center [227, 87] width 15 height 7
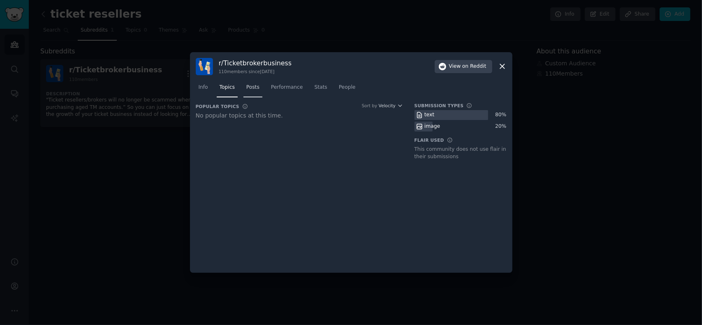
click at [254, 90] on span "Posts" at bounding box center [252, 87] width 13 height 7
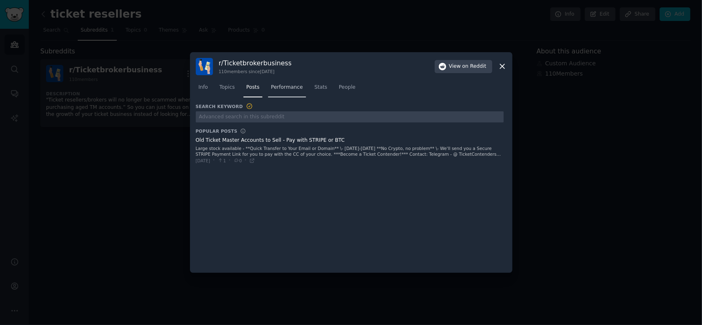
click at [277, 86] on span "Performance" at bounding box center [287, 87] width 32 height 7
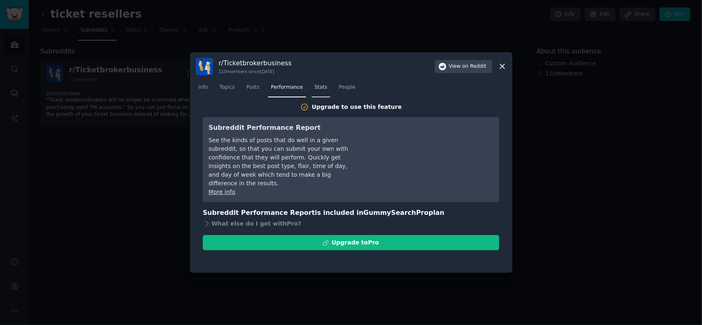
click at [314, 90] on span "Stats" at bounding box center [320, 87] width 13 height 7
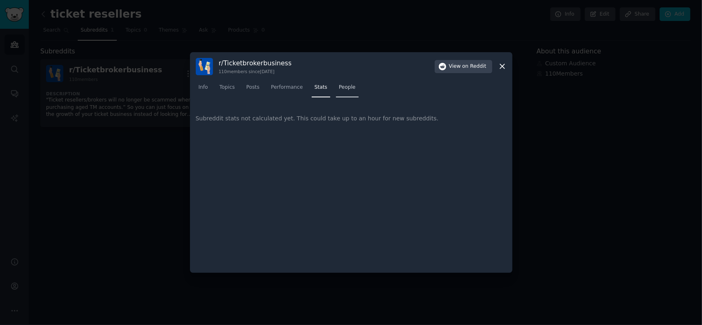
click at [339, 88] on span "People" at bounding box center [347, 87] width 17 height 7
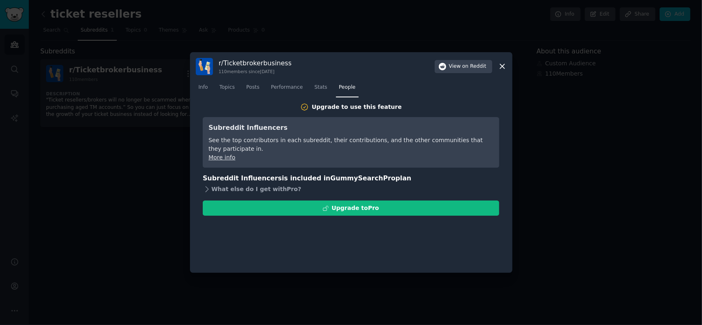
click at [206, 189] on icon at bounding box center [207, 189] width 9 height 9
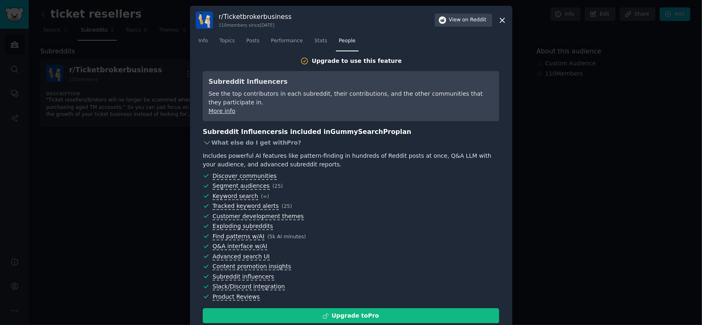
click at [206, 143] on icon at bounding box center [207, 143] width 9 height 9
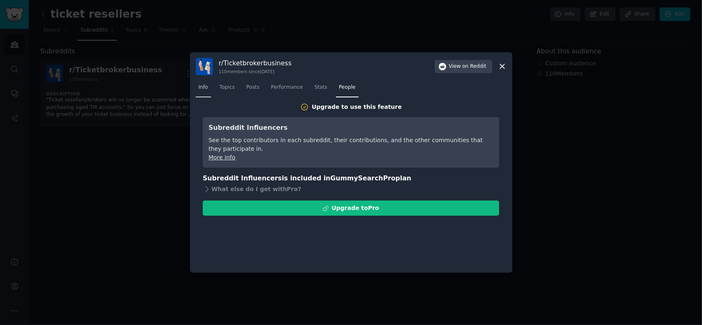
click at [200, 87] on span "Info" at bounding box center [203, 87] width 9 height 7
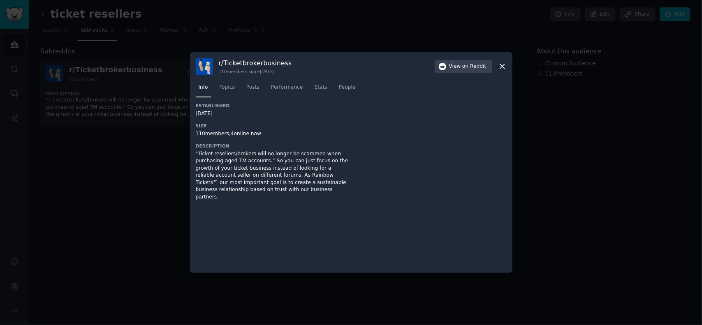
click at [501, 66] on icon at bounding box center [502, 67] width 5 height 5
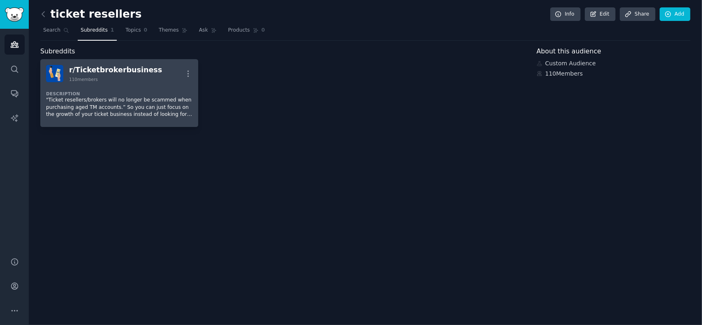
click at [101, 99] on p ""Ticket resellers/brokers will no longer be scammed when purchasing aged TM acc…" at bounding box center [119, 108] width 146 height 22
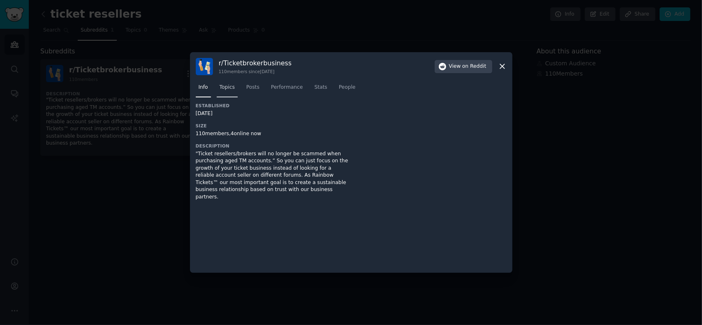
click at [223, 87] on span "Topics" at bounding box center [227, 87] width 15 height 7
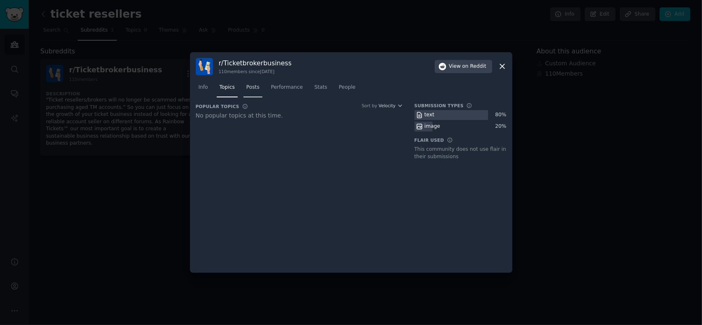
click at [250, 88] on span "Posts" at bounding box center [252, 87] width 13 height 7
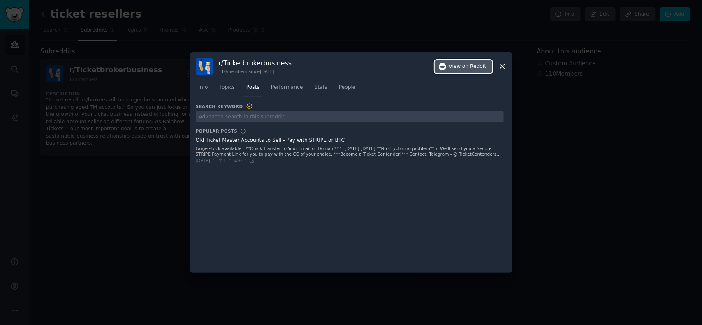
click at [458, 69] on span "View on Reddit" at bounding box center [467, 66] width 37 height 7
click at [500, 67] on icon at bounding box center [502, 66] width 9 height 9
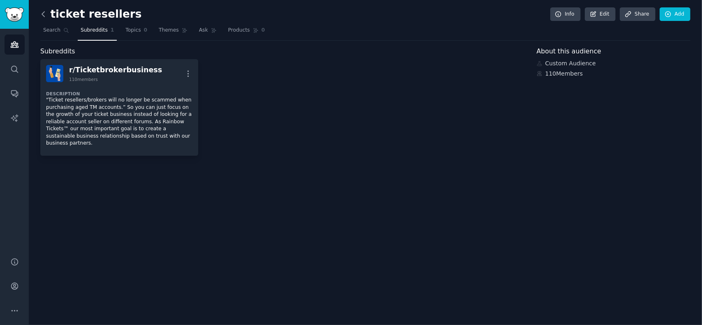
click at [44, 14] on icon at bounding box center [43, 14] width 9 height 9
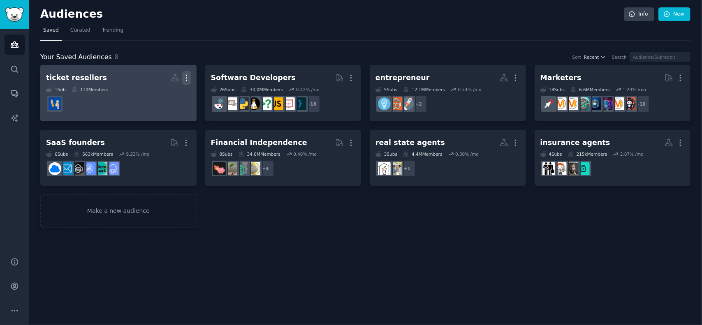
click at [185, 74] on icon "button" at bounding box center [186, 78] width 9 height 9
click at [159, 91] on p "Delete" at bounding box center [164, 95] width 19 height 9
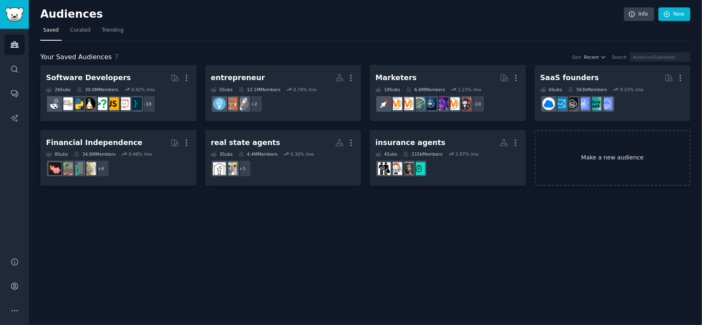
click at [567, 157] on link "Make a new audience" at bounding box center [612, 158] width 156 height 56
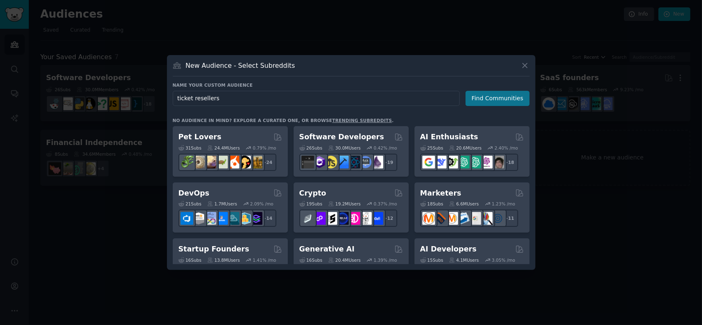
type input "ticket resellers"
click at [486, 102] on button "Find Communities" at bounding box center [497, 98] width 64 height 15
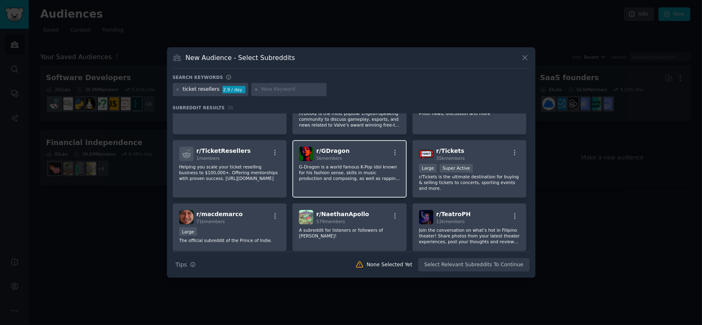
scroll to position [164, 0]
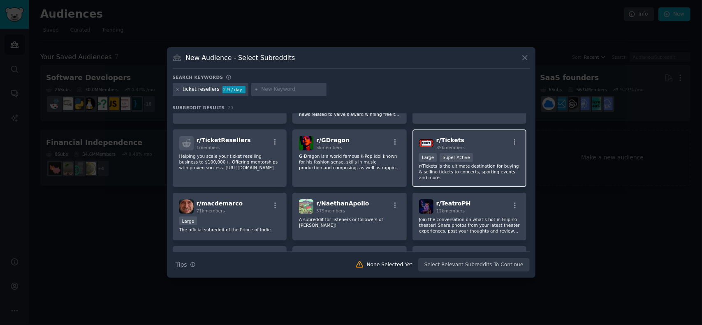
click at [476, 153] on div "r/ Tickets 35k members Large Super Active r/Tickets is the ultimate destination…" at bounding box center [469, 158] width 114 height 58
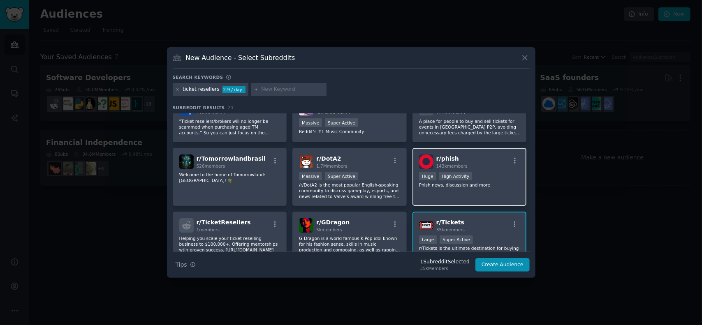
scroll to position [41, 0]
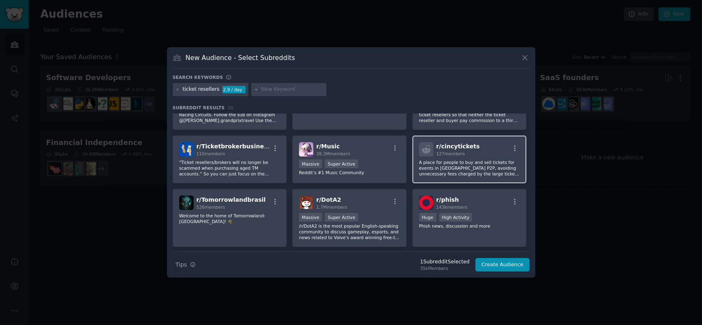
click at [457, 164] on p "A place for people to buy and sell tickets for events in Cincinnati P2P, avoidi…" at bounding box center [469, 167] width 101 height 17
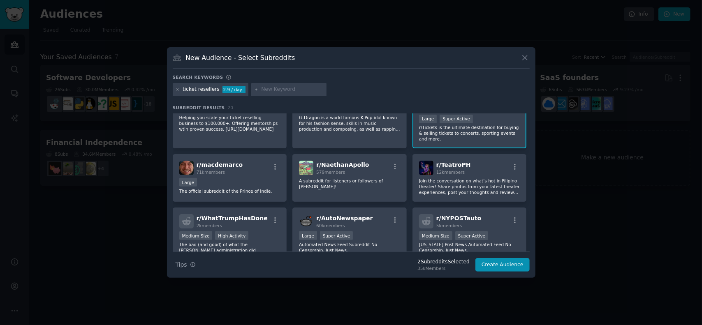
scroll to position [206, 0]
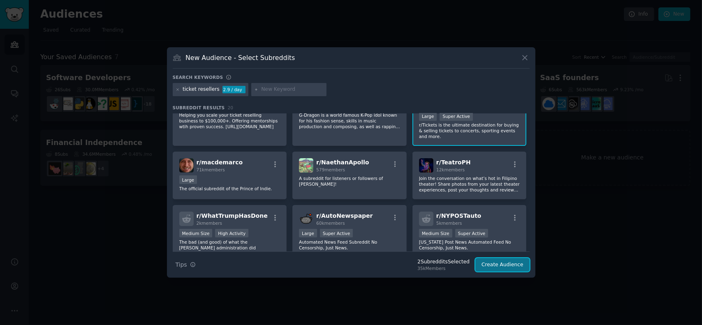
click at [507, 264] on button "Create Audience" at bounding box center [502, 265] width 54 height 14
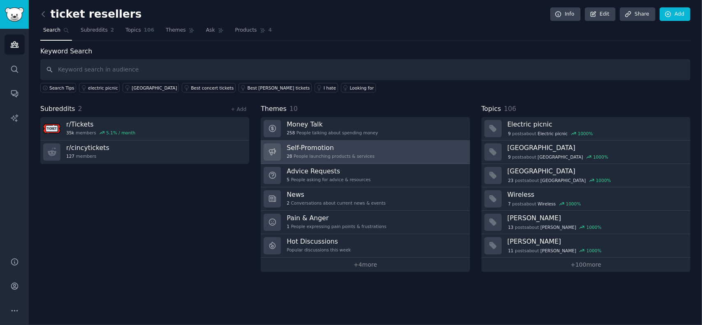
click at [390, 143] on link "Self-Promotion 28 People launching products & services" at bounding box center [365, 152] width 209 height 23
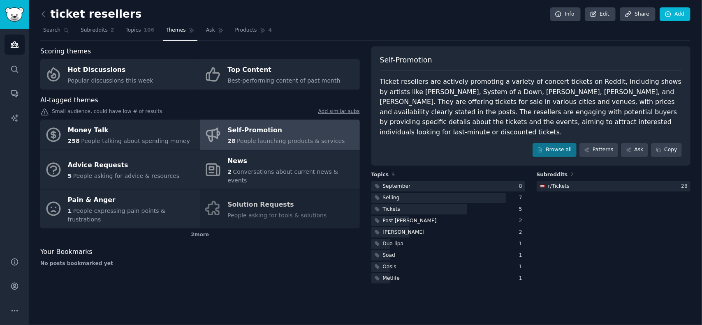
click at [249, 189] on div "Money Talk 258 People talking about spending money Self-Promotion 28 People lau…" at bounding box center [199, 174] width 319 height 109
click at [257, 191] on div "Money Talk 258 People talking about spending money Self-Promotion 28 People lau…" at bounding box center [199, 174] width 319 height 109
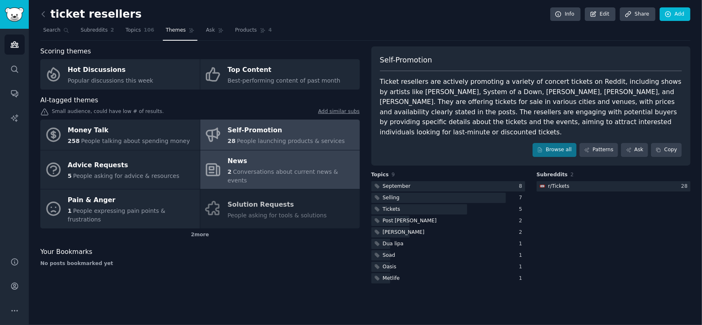
click at [227, 162] on link "News 2 Conversations about current news & events" at bounding box center [279, 169] width 159 height 39
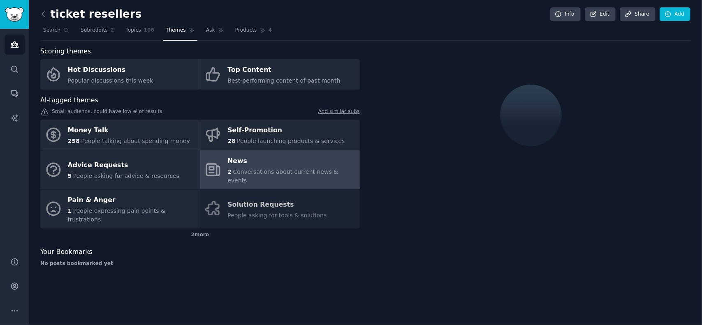
click at [246, 194] on div "Money Talk 258 People talking about spending money Self-Promotion 28 People lau…" at bounding box center [199, 174] width 319 height 109
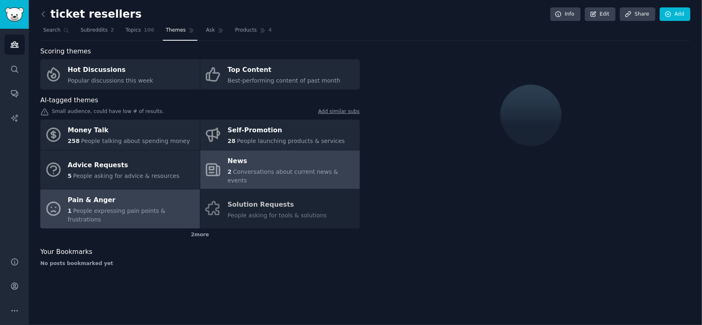
click at [113, 196] on div "Pain & Anger" at bounding box center [132, 200] width 128 height 13
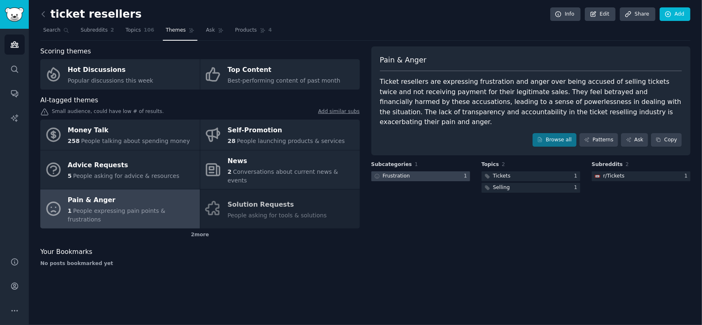
click at [406, 173] on div "Frustration" at bounding box center [396, 176] width 27 height 7
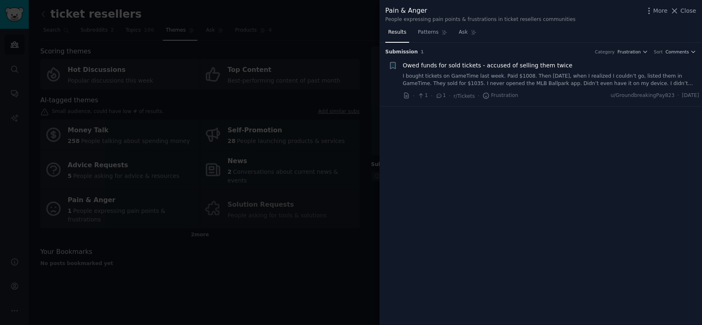
click at [661, 82] on link "I bought tickets on GameTime last week. Paid $1008. Then 2 days later, when I r…" at bounding box center [551, 80] width 296 height 14
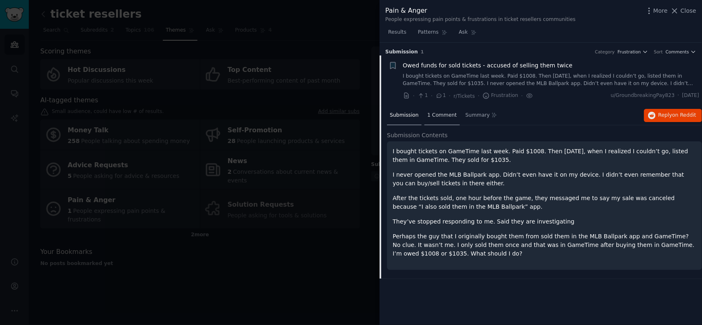
click at [434, 113] on span "1 Comment" at bounding box center [442, 115] width 30 height 7
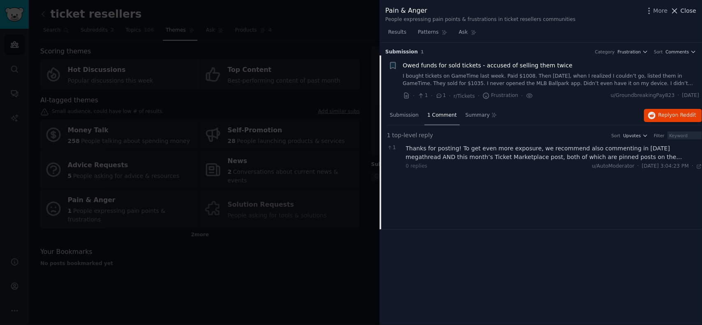
click at [686, 9] on span "Close" at bounding box center [688, 11] width 16 height 9
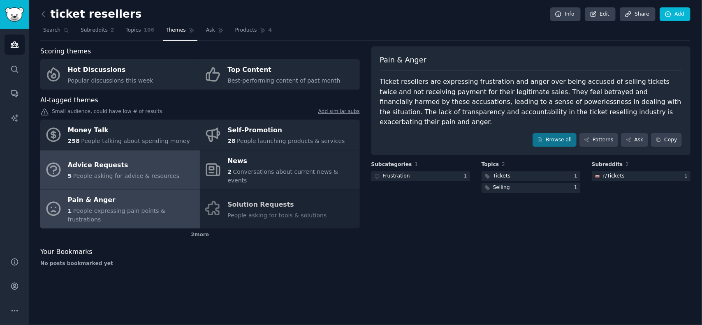
click at [136, 164] on div "Advice Requests" at bounding box center [124, 165] width 112 height 13
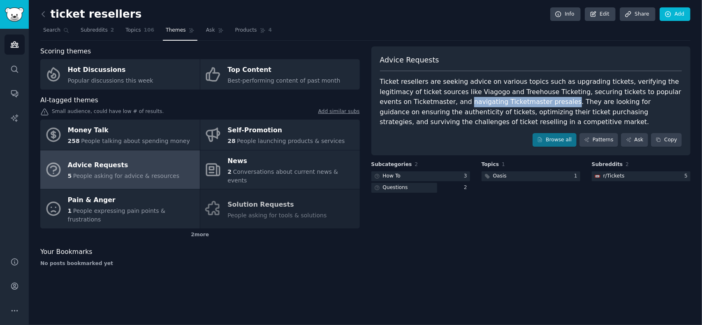
drag, startPoint x: 393, startPoint y: 103, endPoint x: 485, endPoint y: 99, distance: 91.7
click at [485, 99] on div "Ticket resellers are seeking advice on various topics such as upgrading tickets…" at bounding box center [531, 102] width 302 height 51
click at [410, 177] on div at bounding box center [420, 176] width 99 height 10
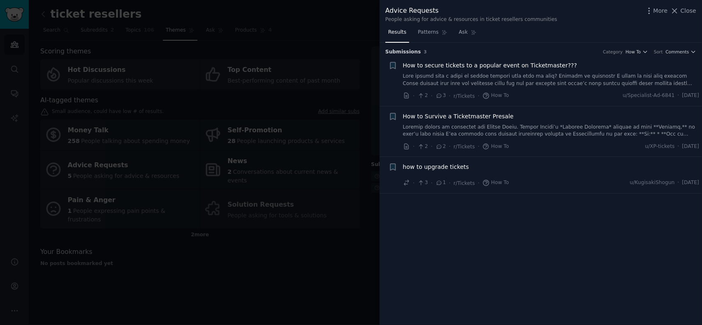
click at [445, 66] on span "How to secure tickets to a popular event on Ticketmaster???" at bounding box center [490, 65] width 174 height 9
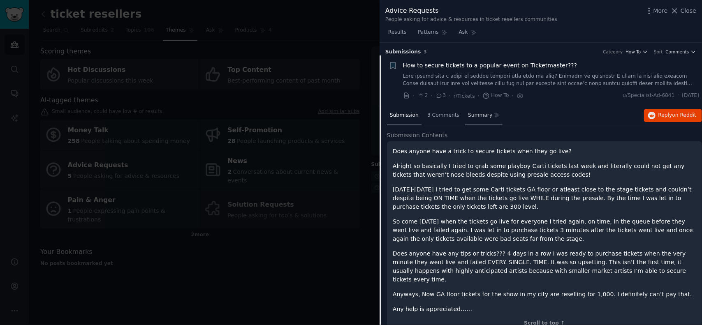
scroll to position [13, 0]
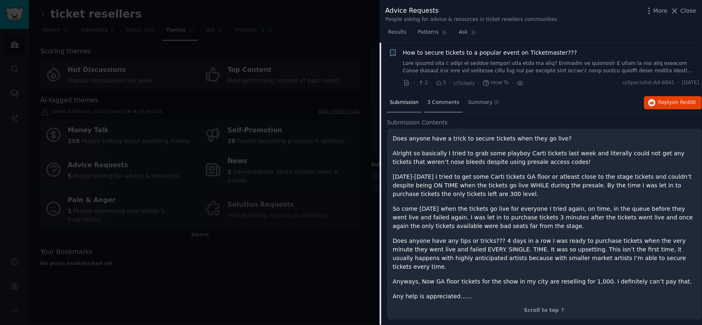
click at [435, 103] on span "3 Comments" at bounding box center [443, 102] width 32 height 7
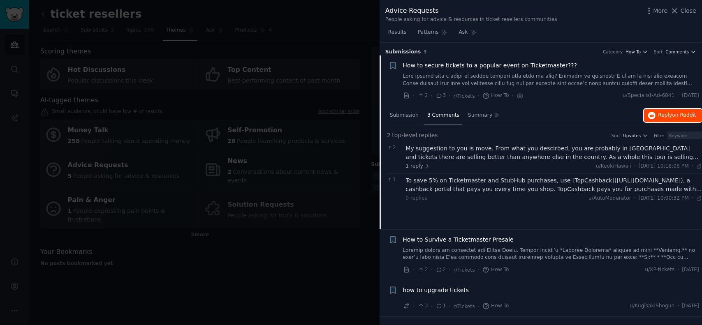
click at [679, 118] on span "on Reddit" at bounding box center [684, 115] width 24 height 6
click at [690, 13] on span "Close" at bounding box center [688, 11] width 16 height 9
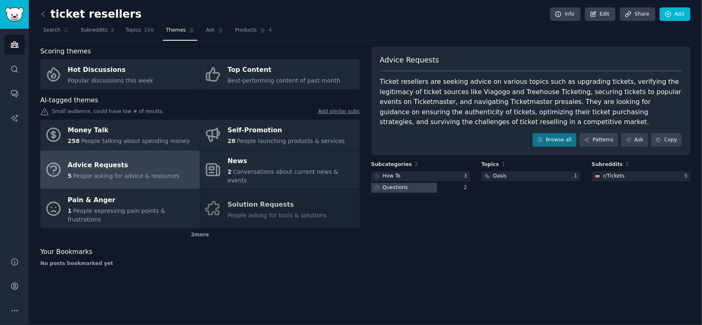
click at [392, 189] on div "Questions" at bounding box center [395, 187] width 25 height 7
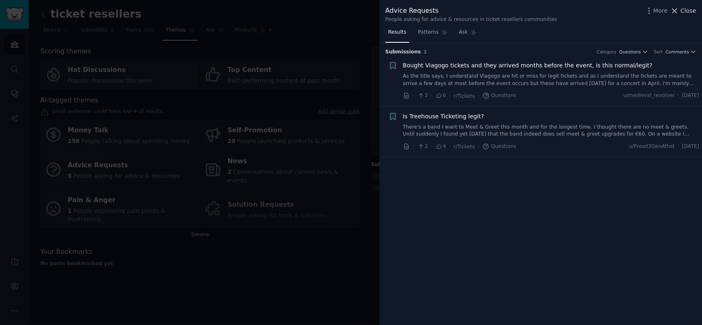
click at [687, 8] on span "Close" at bounding box center [688, 11] width 16 height 9
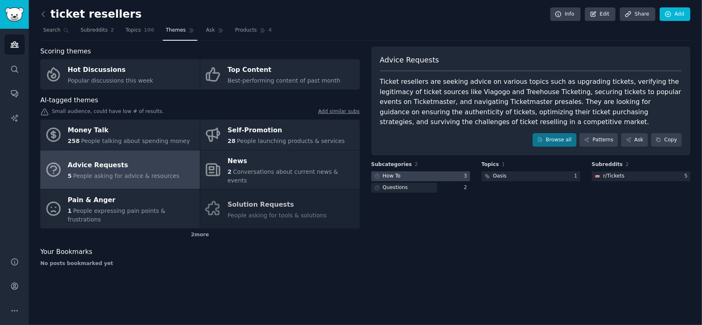
click at [437, 174] on div at bounding box center [420, 176] width 99 height 10
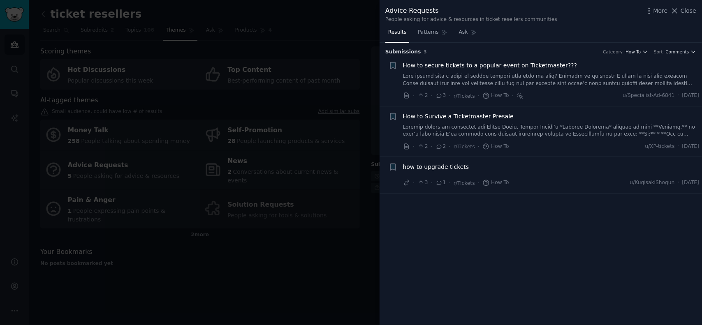
click at [446, 112] on span "How to Survive a Ticketmaster Presale" at bounding box center [458, 116] width 111 height 9
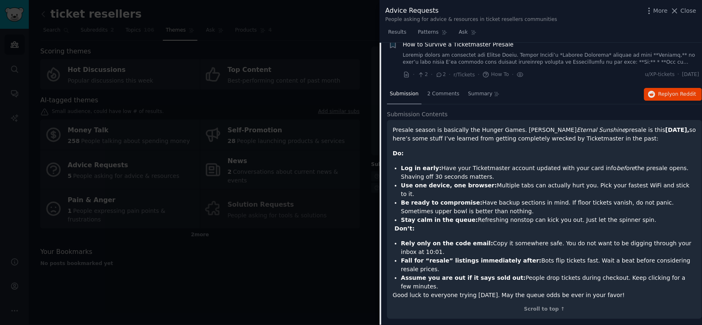
scroll to position [76, 0]
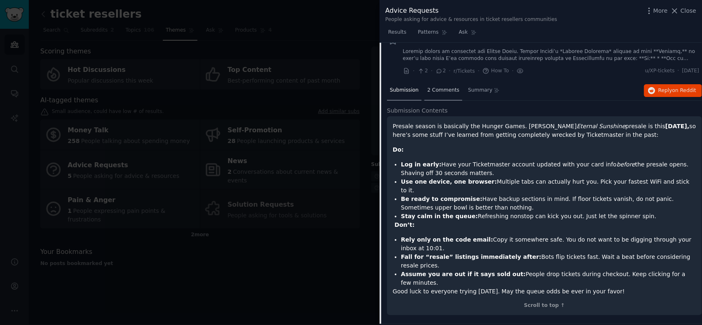
click at [441, 90] on span "2 Comments" at bounding box center [443, 90] width 32 height 7
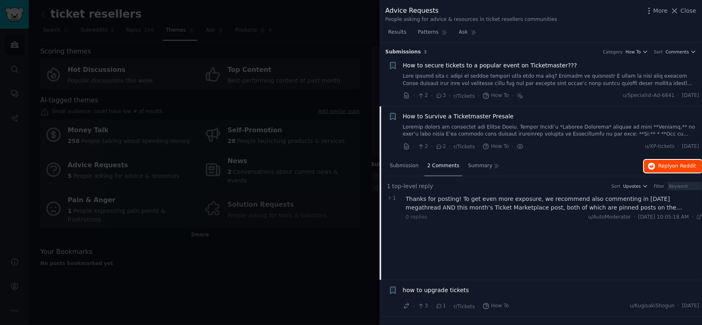
click at [678, 167] on span "on Reddit" at bounding box center [684, 166] width 24 height 6
click at [456, 291] on span "how to upgrade tickets" at bounding box center [436, 290] width 66 height 9
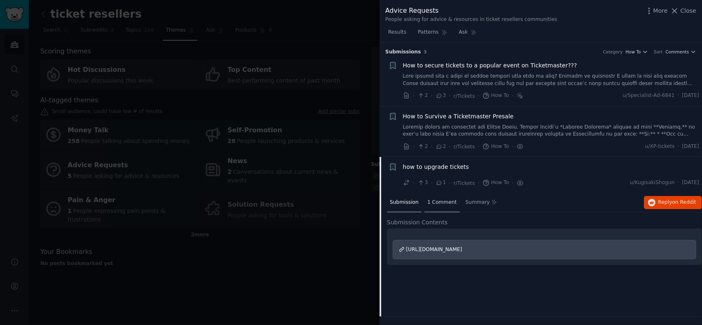
click at [433, 201] on span "1 Comment" at bounding box center [442, 202] width 30 height 7
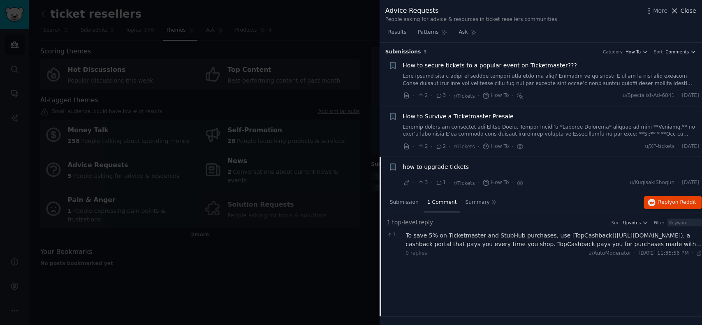
click at [690, 9] on span "Close" at bounding box center [688, 11] width 16 height 9
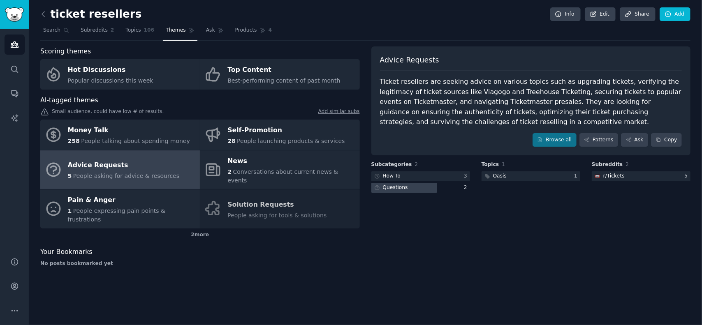
click at [393, 187] on div "Questions" at bounding box center [395, 187] width 25 height 7
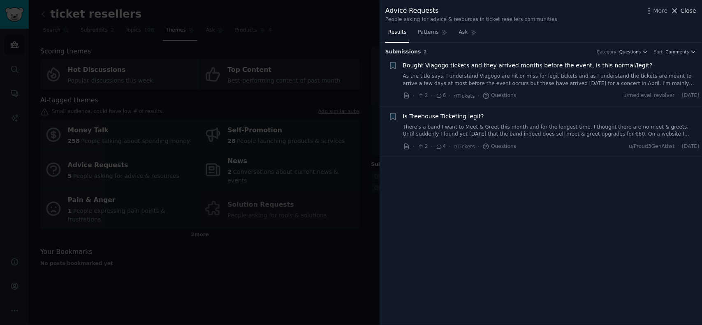
click at [689, 12] on span "Close" at bounding box center [688, 11] width 16 height 9
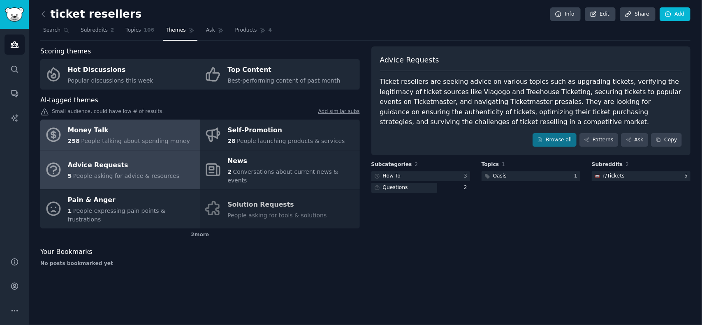
click at [113, 134] on div "Money Talk" at bounding box center [129, 130] width 122 height 13
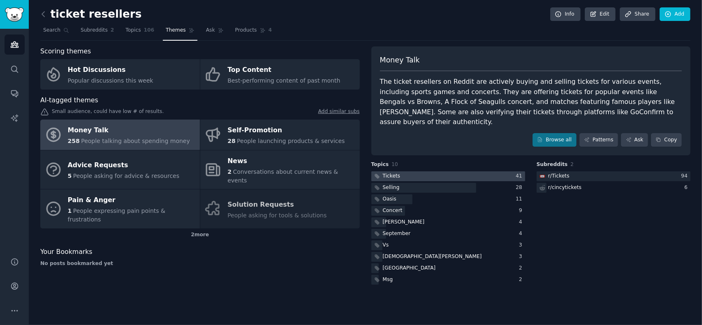
click at [433, 171] on div at bounding box center [448, 176] width 154 height 10
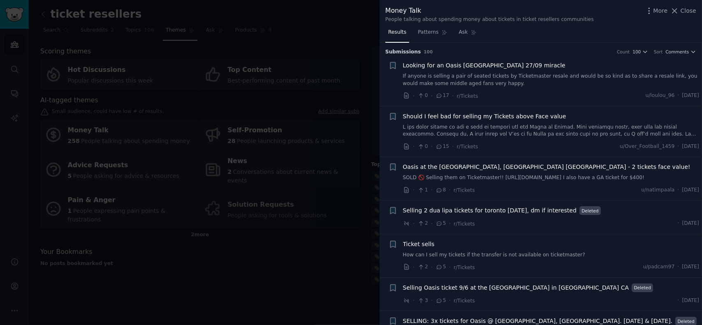
click at [501, 114] on span "Should I feel bad for selling my Tickets above Face value" at bounding box center [484, 116] width 163 height 9
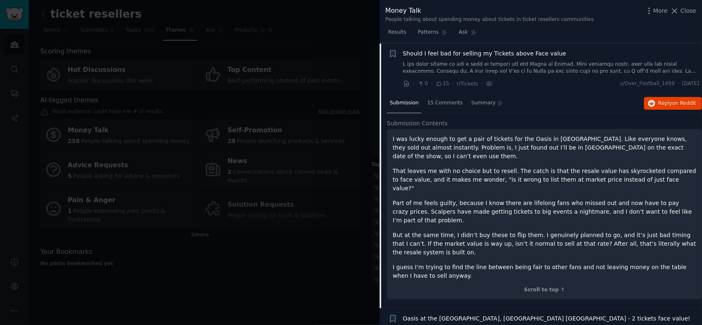
scroll to position [63, 0]
click at [441, 104] on span "15 Comments" at bounding box center [444, 102] width 35 height 7
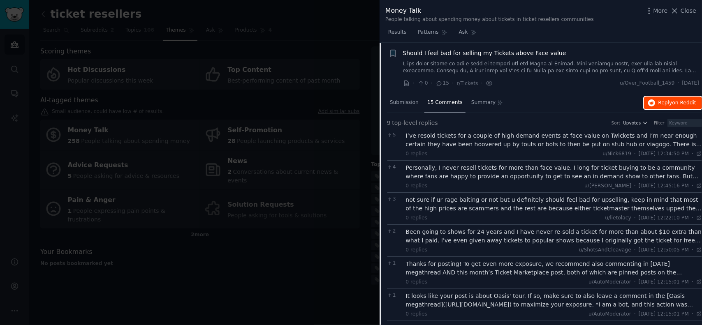
click at [666, 102] on span "Reply on Reddit" at bounding box center [677, 102] width 38 height 7
click at [463, 54] on span "Should I feel bad for selling my Tickets above Face value" at bounding box center [484, 53] width 163 height 9
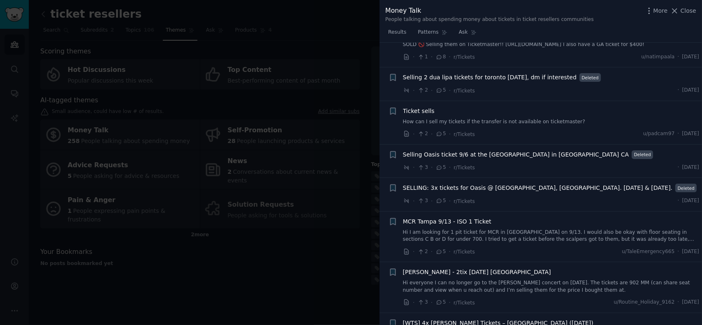
scroll to position [146, 0]
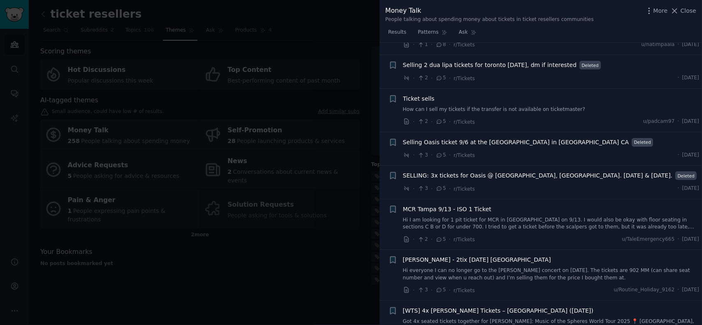
click at [413, 103] on span "Ticket sells" at bounding box center [419, 99] width 32 height 9
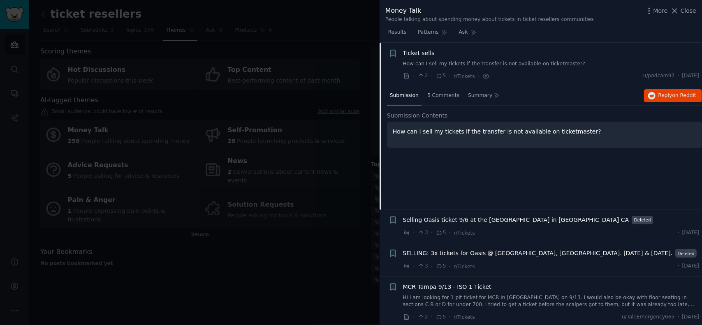
scroll to position [198, 0]
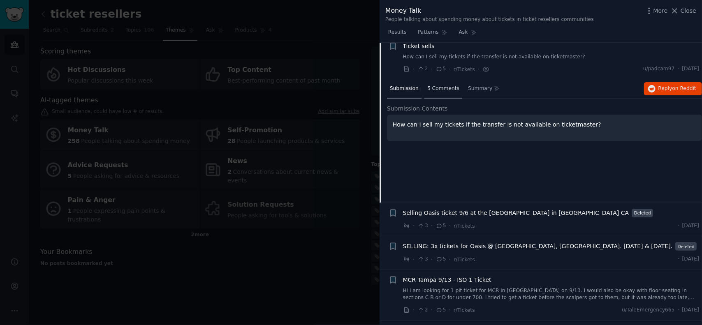
click at [432, 92] on span "5 Comments" at bounding box center [443, 88] width 32 height 7
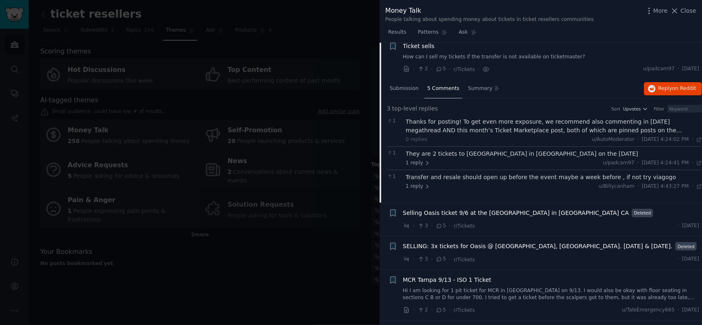
click at [419, 51] on span "Ticket sells" at bounding box center [419, 46] width 32 height 9
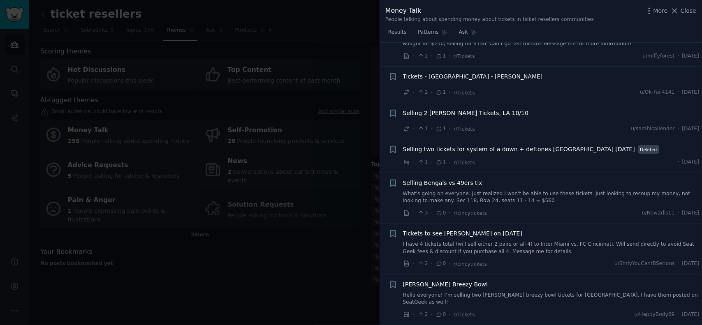
scroll to position [3898, 0]
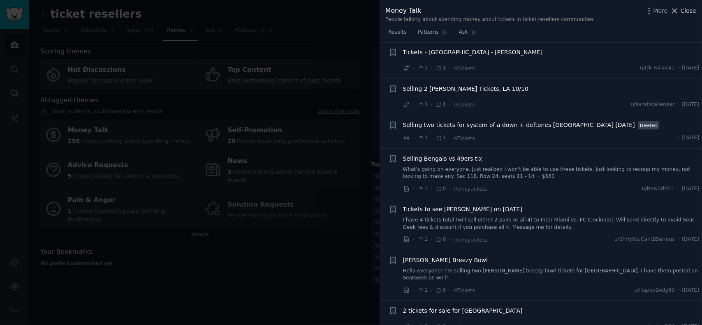
click at [689, 13] on span "Close" at bounding box center [688, 11] width 16 height 9
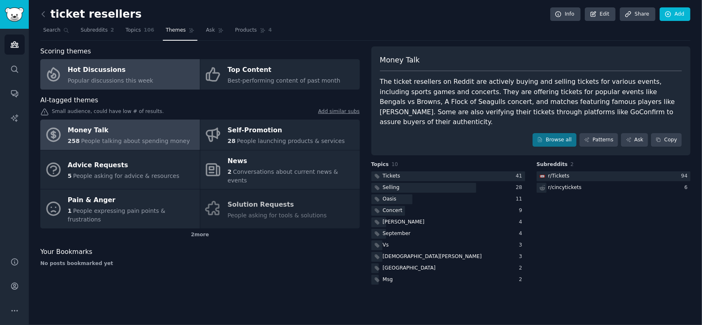
click at [102, 72] on div "Hot Discussions" at bounding box center [111, 70] width 86 height 13
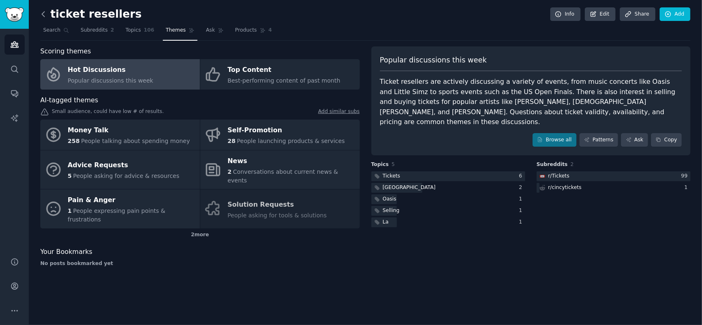
click at [45, 14] on icon at bounding box center [43, 14] width 9 height 9
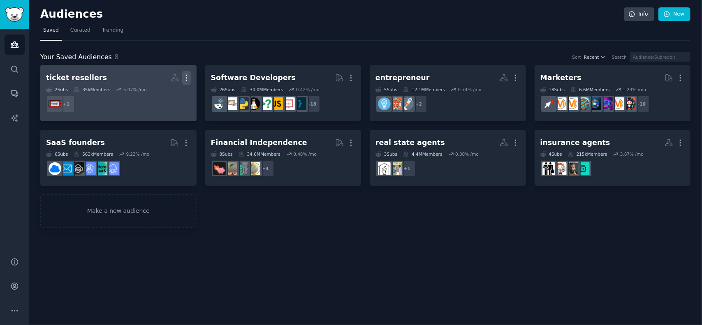
click at [186, 74] on icon "button" at bounding box center [186, 78] width 9 height 9
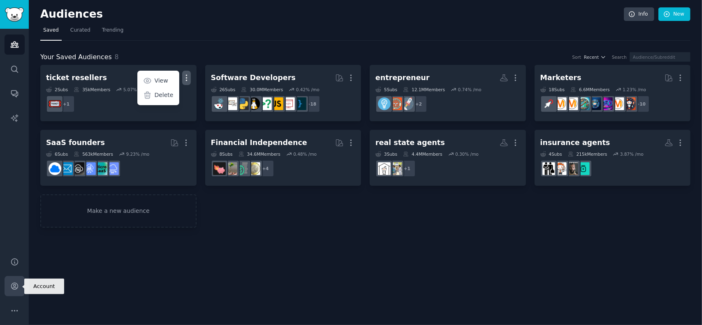
click at [14, 292] on link "Account" at bounding box center [15, 286] width 20 height 20
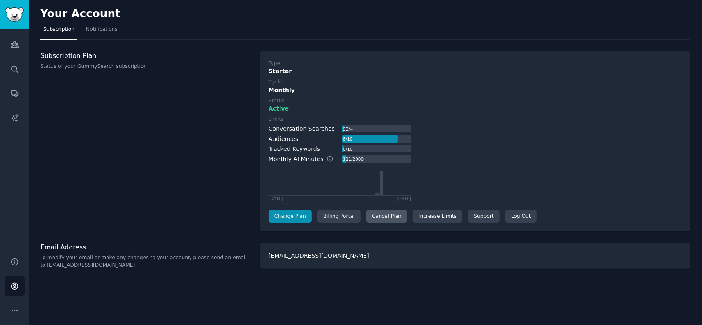
click at [374, 216] on div "Cancel Plan" at bounding box center [386, 216] width 41 height 13
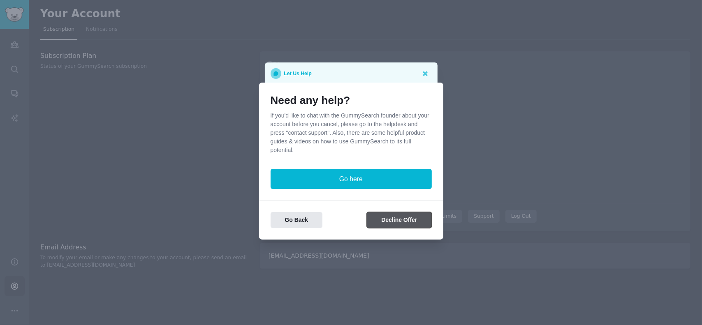
click at [390, 217] on button "Decline Offer" at bounding box center [399, 220] width 65 height 16
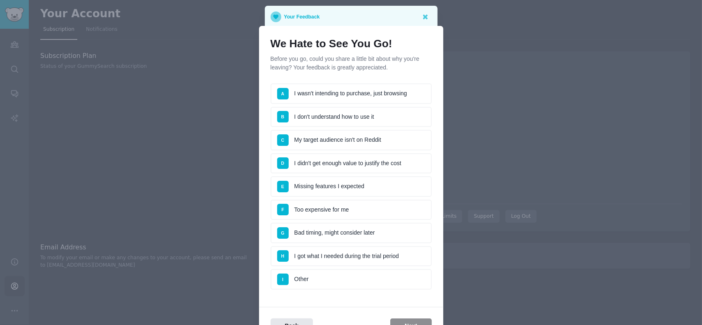
click at [291, 279] on div "I" at bounding box center [285, 279] width 17 height 7
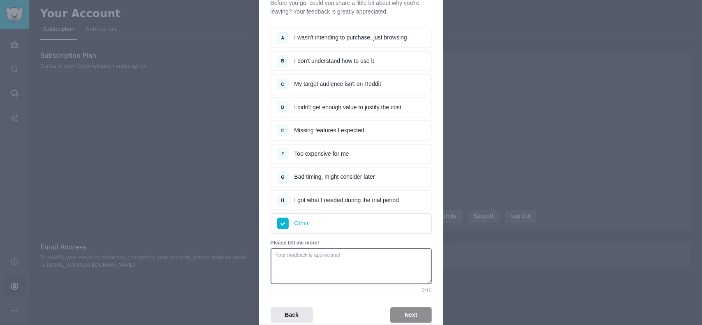
scroll to position [82, 0]
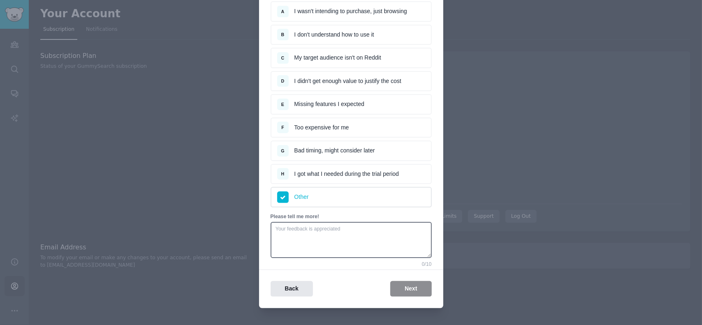
click at [406, 287] on div "Back Next" at bounding box center [351, 289] width 184 height 16
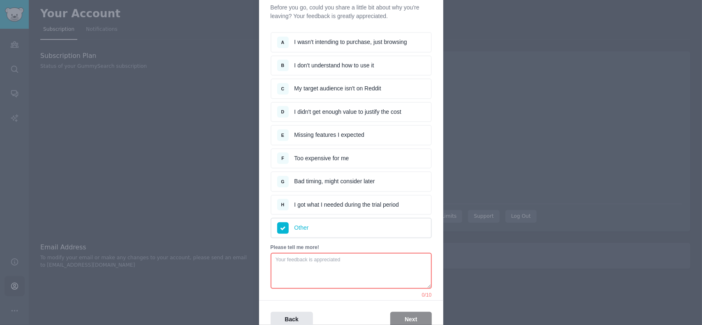
scroll to position [41, 0]
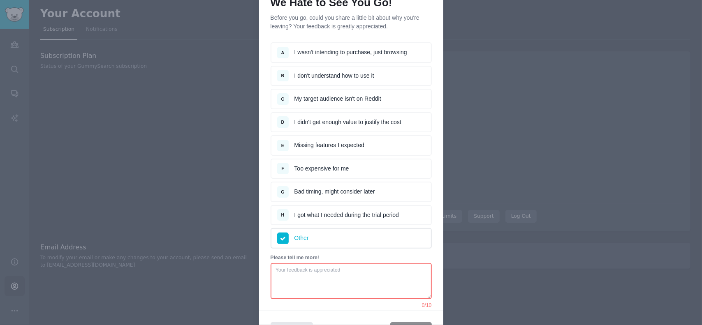
click at [318, 213] on li "H I got what I needed during the trial period" at bounding box center [350, 215] width 161 height 21
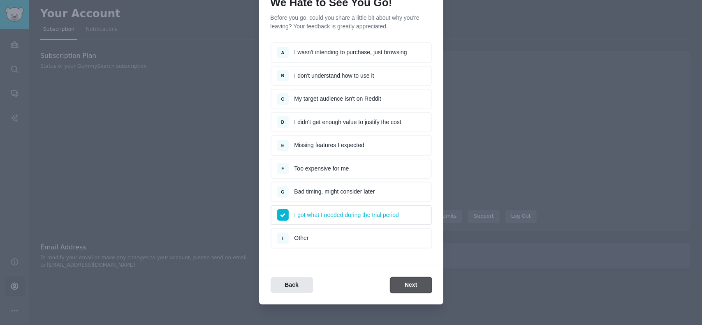
click at [404, 282] on button "Next" at bounding box center [410, 285] width 41 height 16
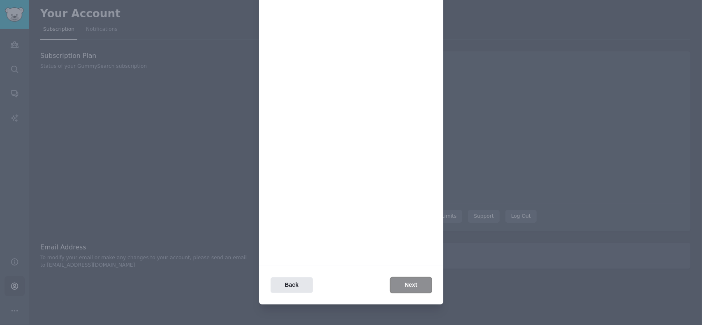
scroll to position [0, 0]
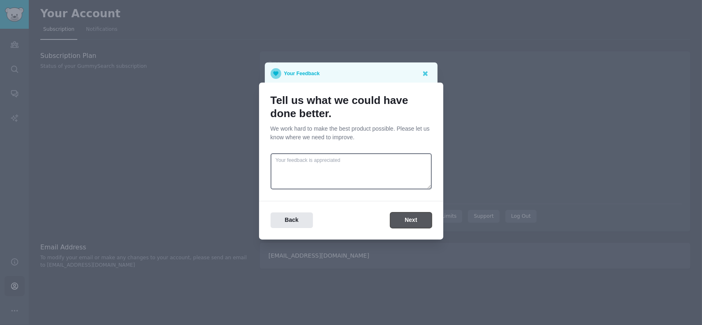
click at [411, 220] on button "Next" at bounding box center [410, 221] width 41 height 16
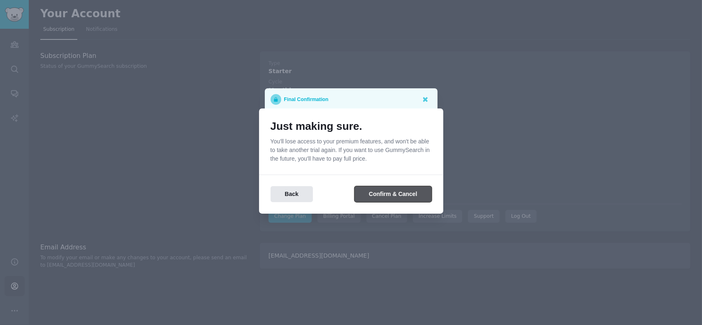
click at [393, 193] on button "Confirm & Cancel" at bounding box center [392, 194] width 77 height 16
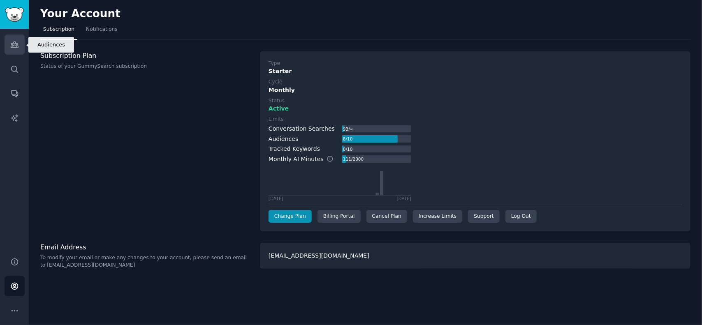
click at [18, 49] on link "Audiences" at bounding box center [15, 45] width 20 height 20
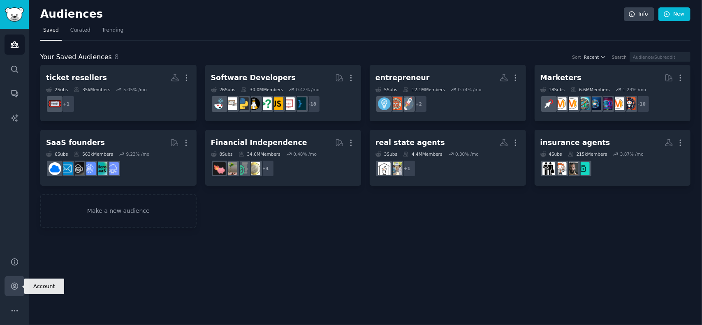
click at [14, 287] on icon "Sidebar" at bounding box center [14, 286] width 7 height 7
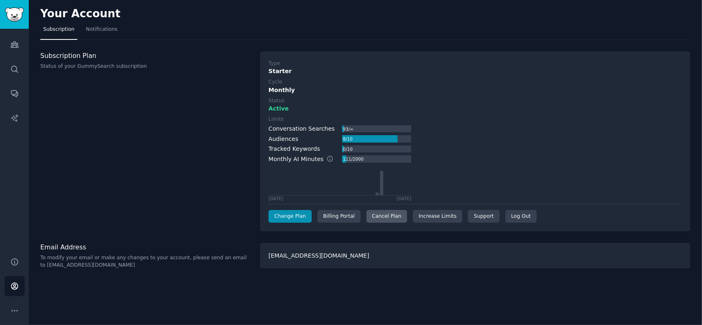
click at [374, 216] on div "Cancel Plan" at bounding box center [386, 216] width 41 height 13
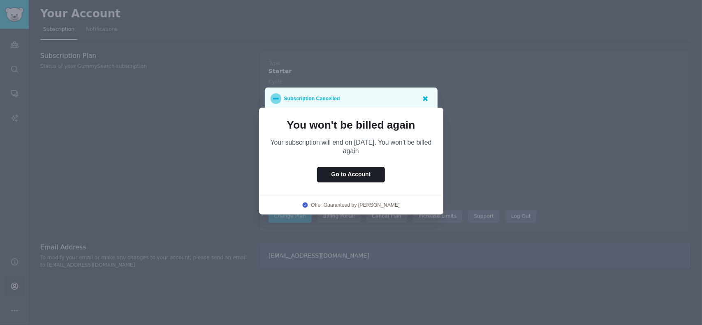
click at [424, 98] on icon at bounding box center [425, 98] width 5 height 5
